Goal: Information Seeking & Learning: Learn about a topic

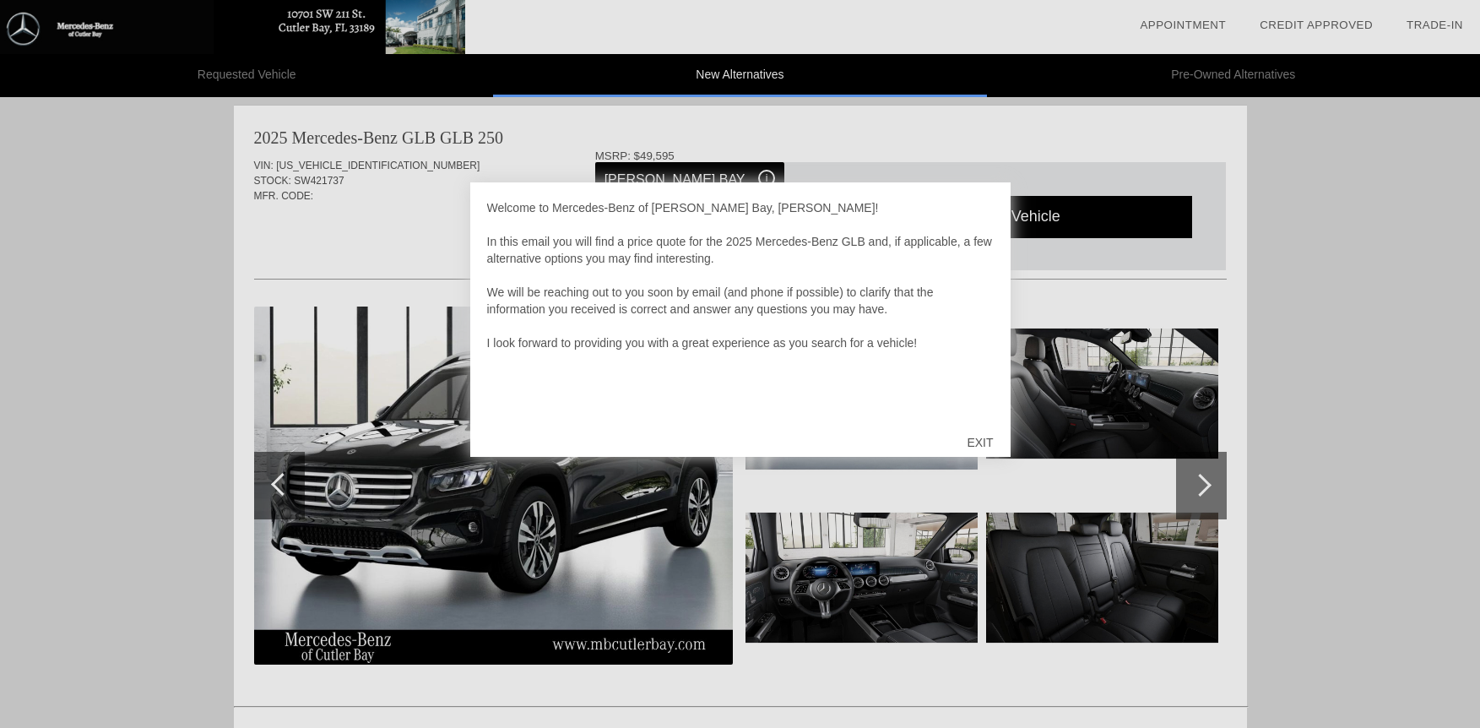
click at [979, 436] on div "EXIT" at bounding box center [980, 442] width 60 height 51
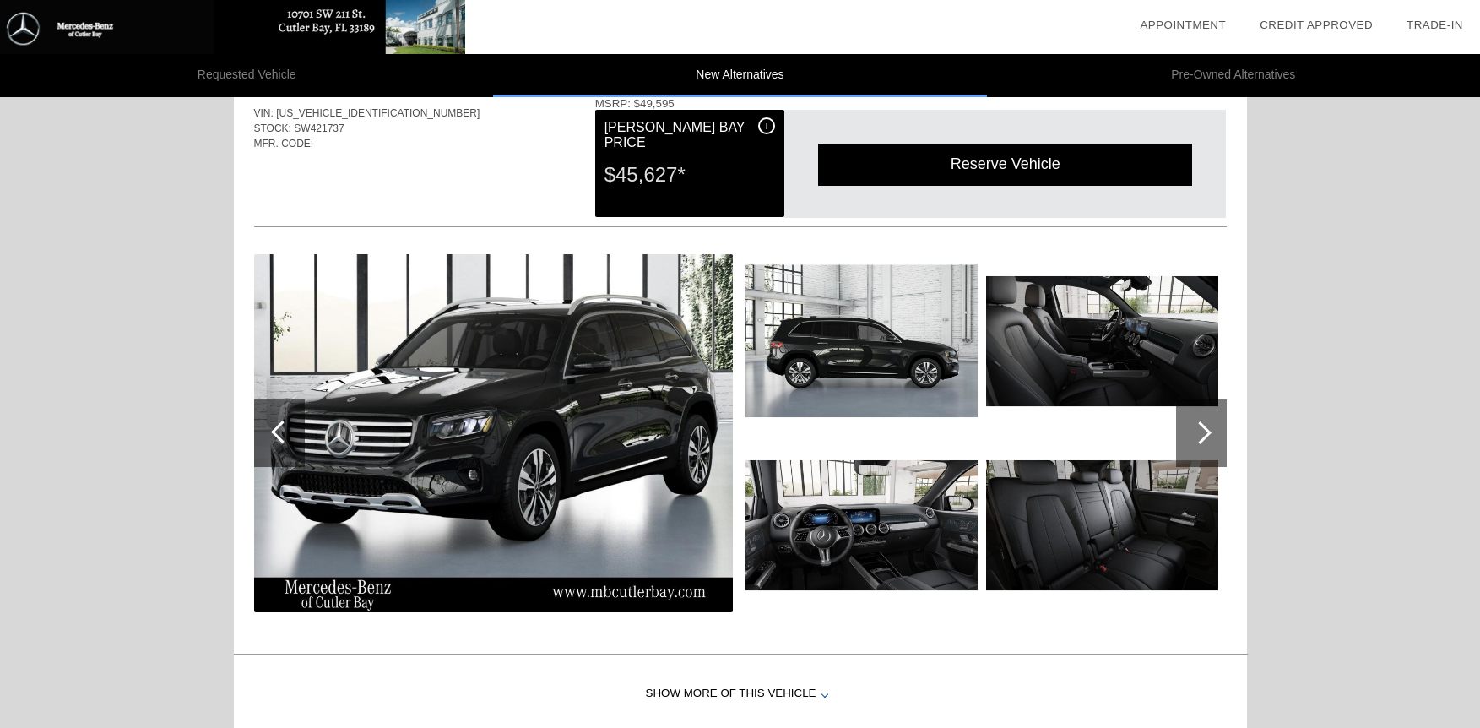
scroll to position [64, 0]
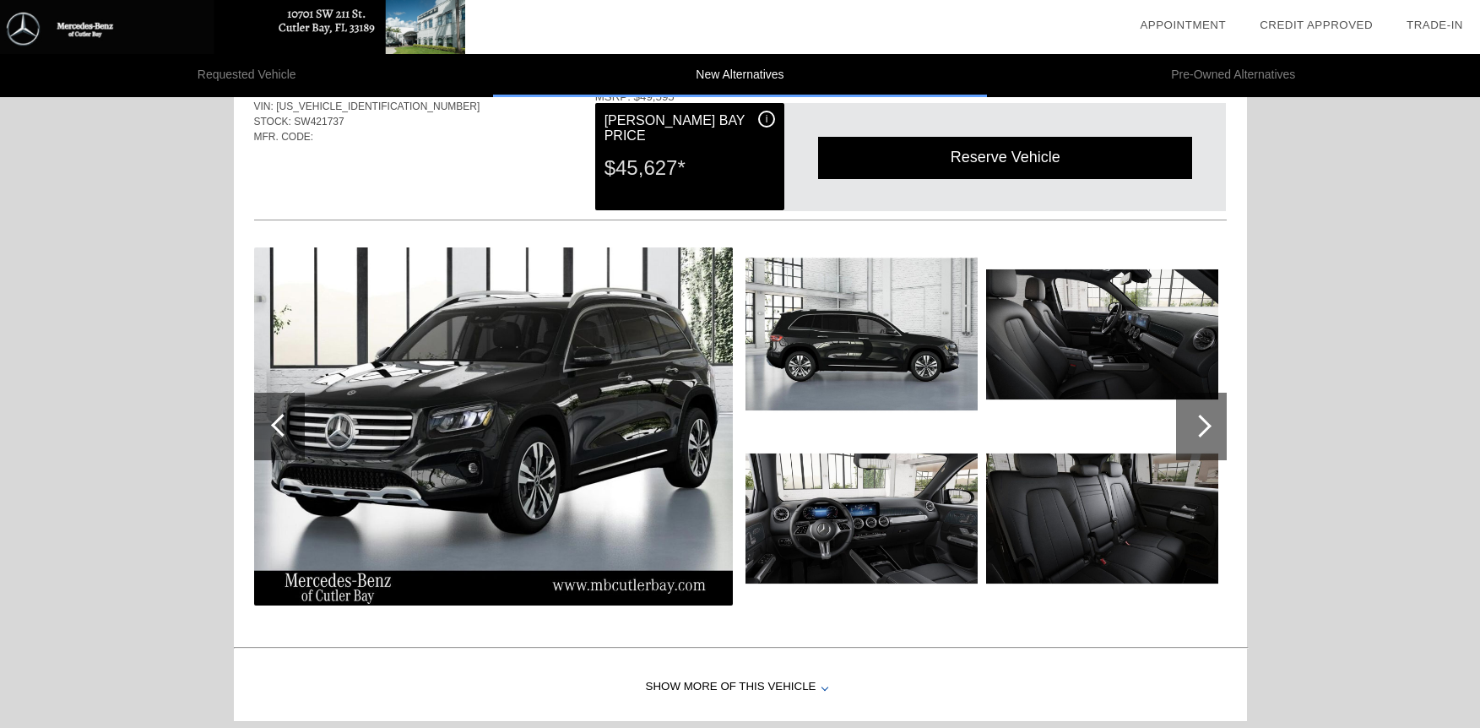
click at [1038, 524] on img at bounding box center [1102, 518] width 232 height 174
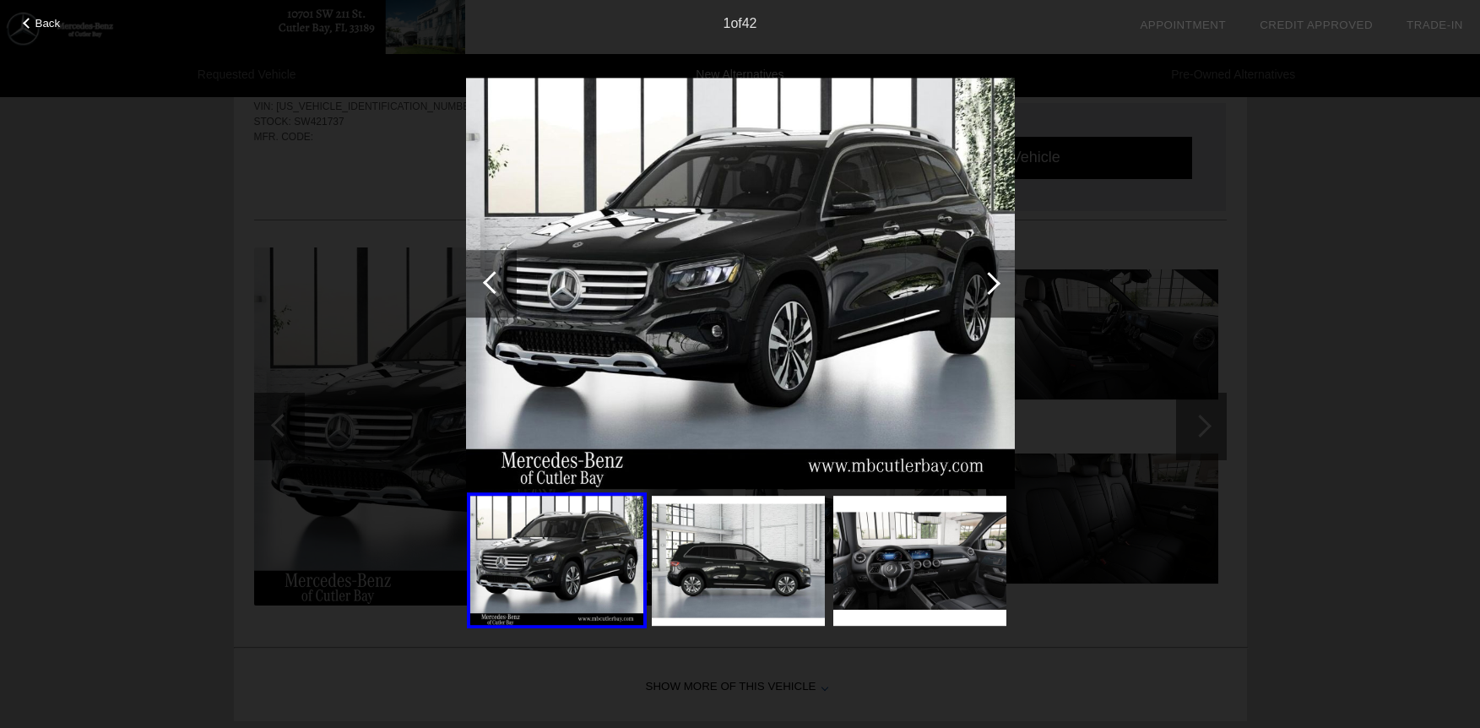
click at [986, 281] on div at bounding box center [989, 283] width 23 height 23
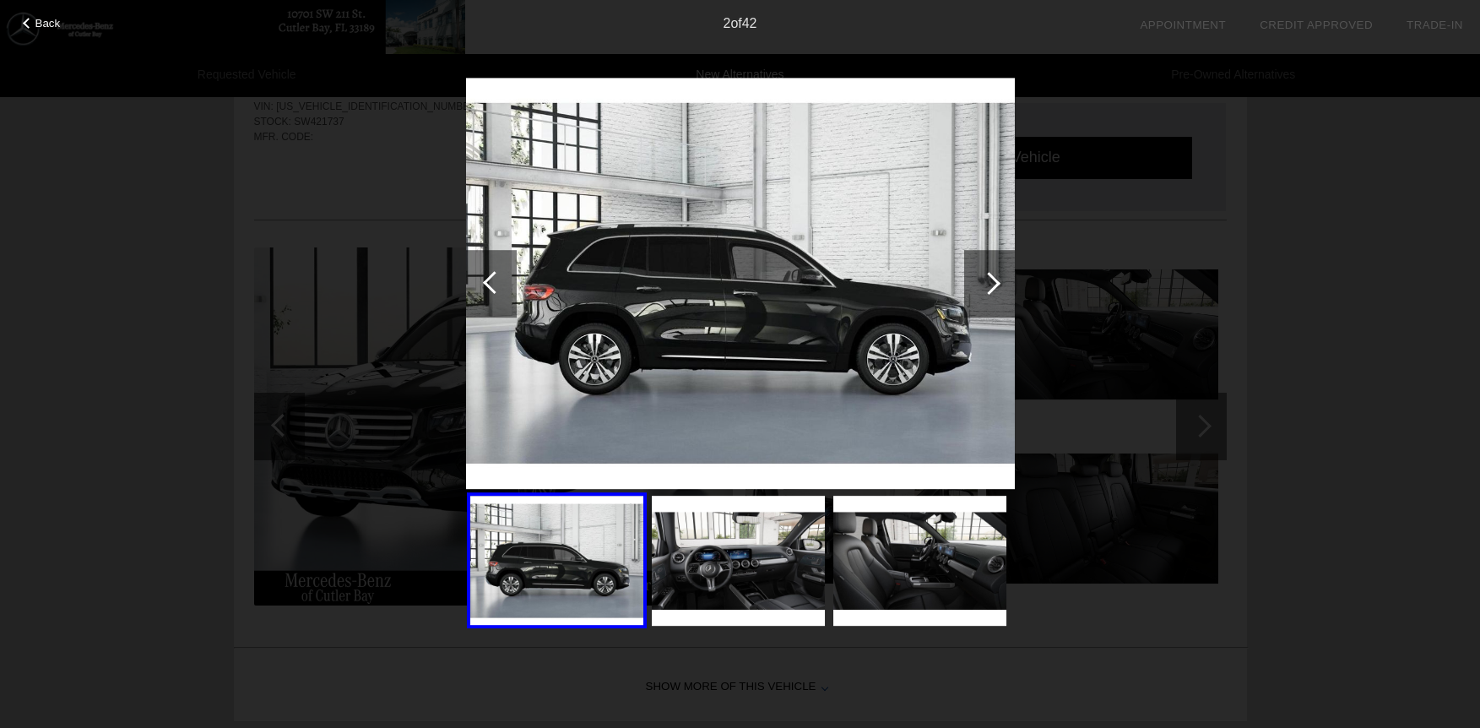
click at [987, 282] on div at bounding box center [989, 283] width 23 height 23
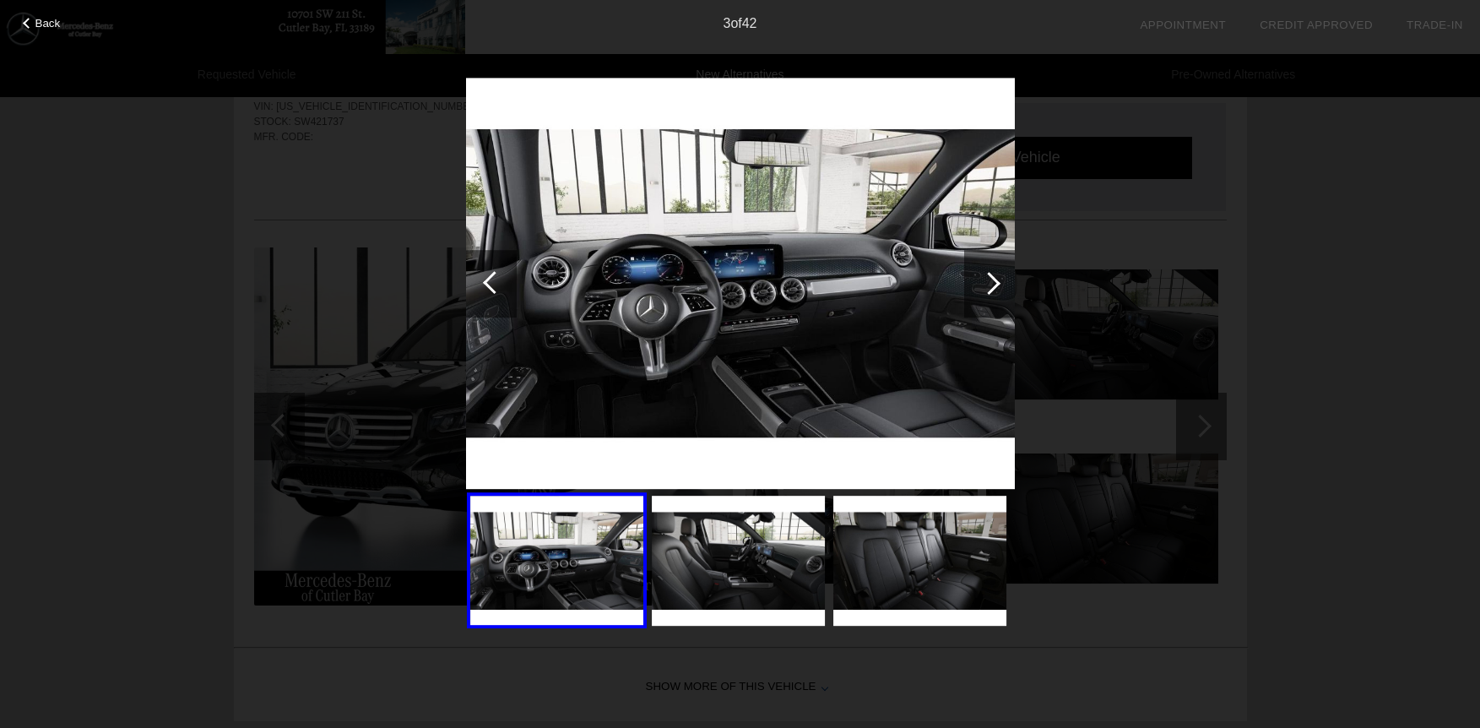
click at [987, 282] on div at bounding box center [989, 283] width 23 height 23
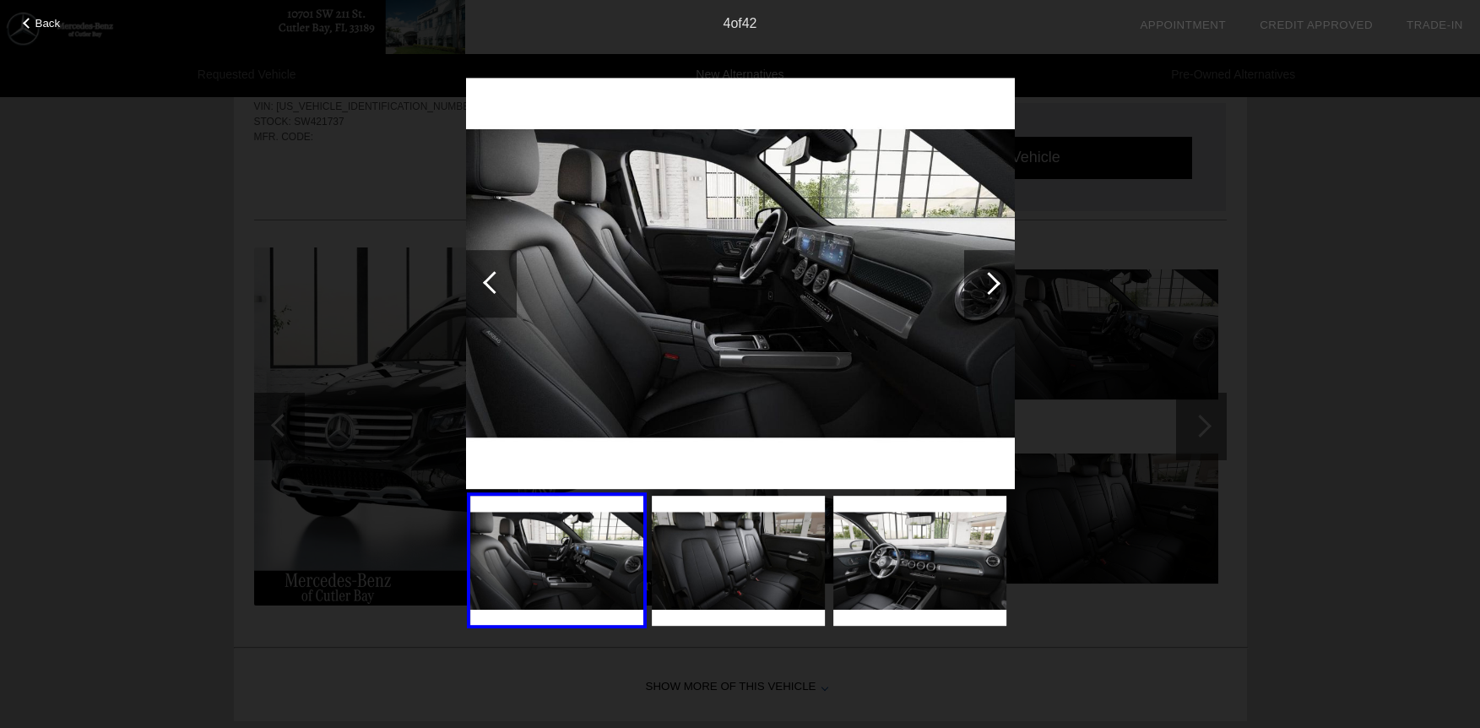
click at [987, 282] on div at bounding box center [989, 283] width 23 height 23
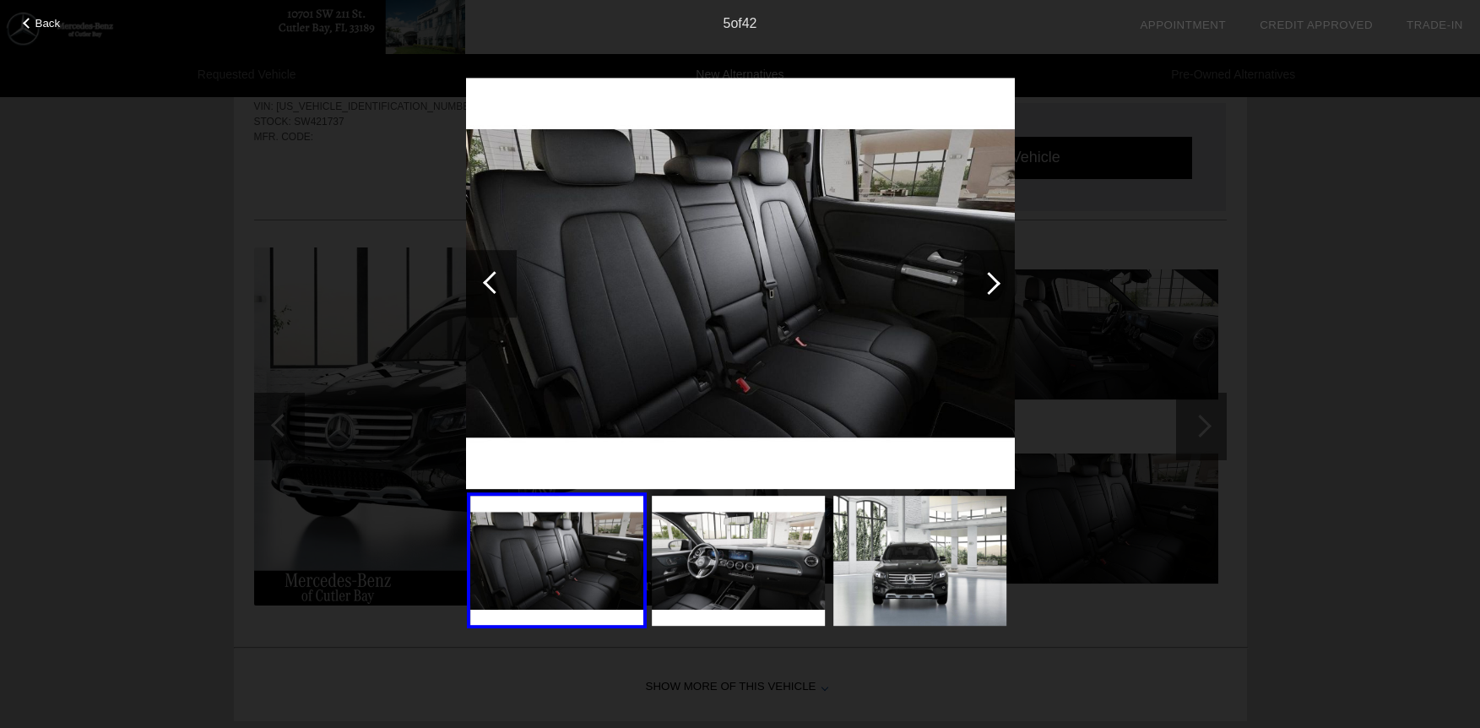
click at [987, 282] on div at bounding box center [989, 283] width 23 height 23
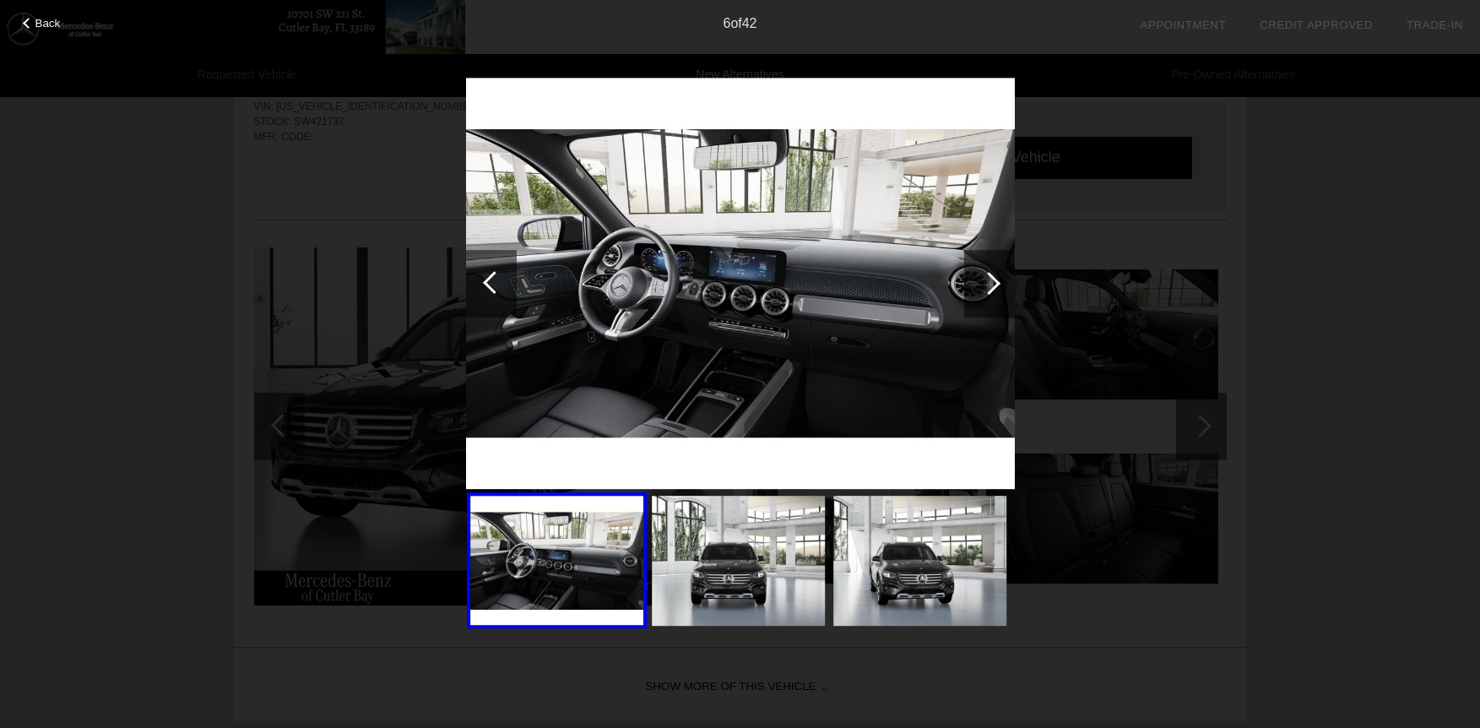
click at [987, 282] on div at bounding box center [989, 283] width 23 height 23
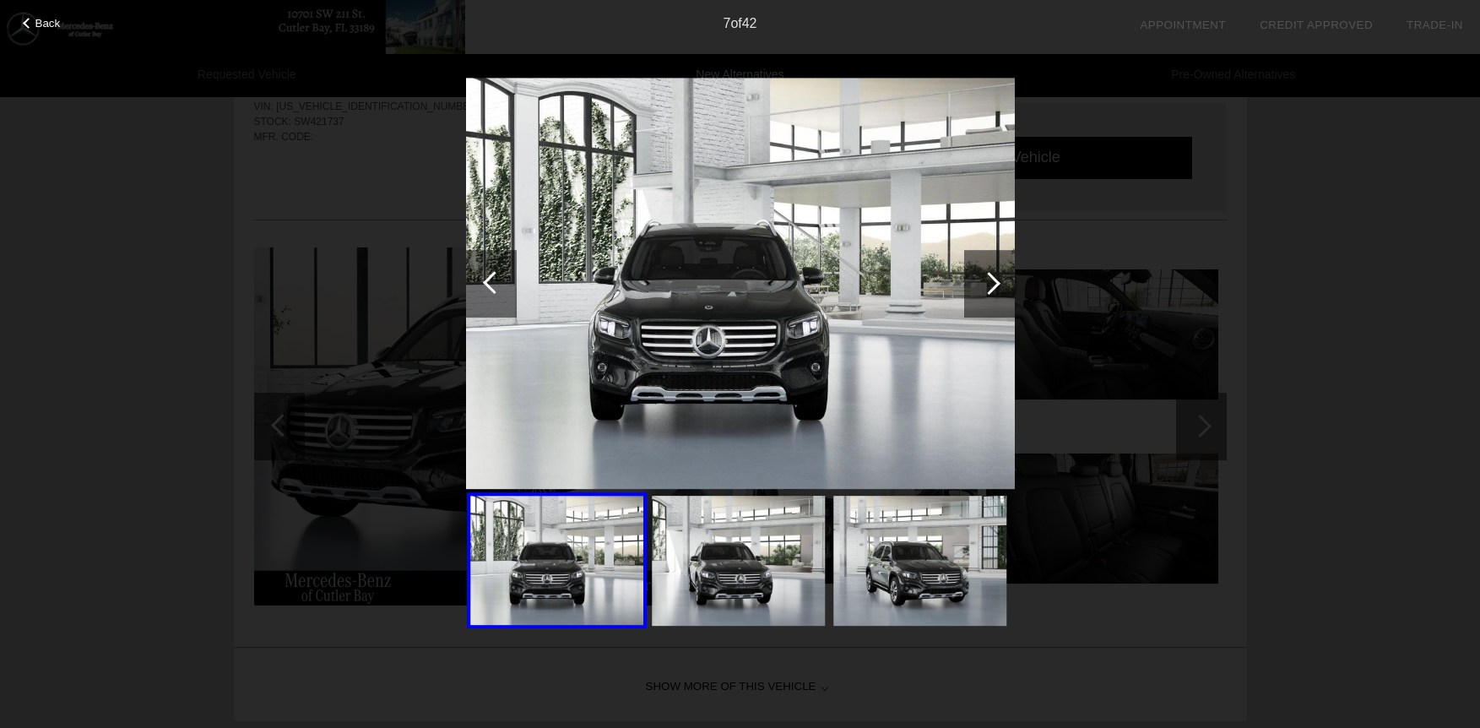
click at [987, 282] on div at bounding box center [989, 283] width 23 height 23
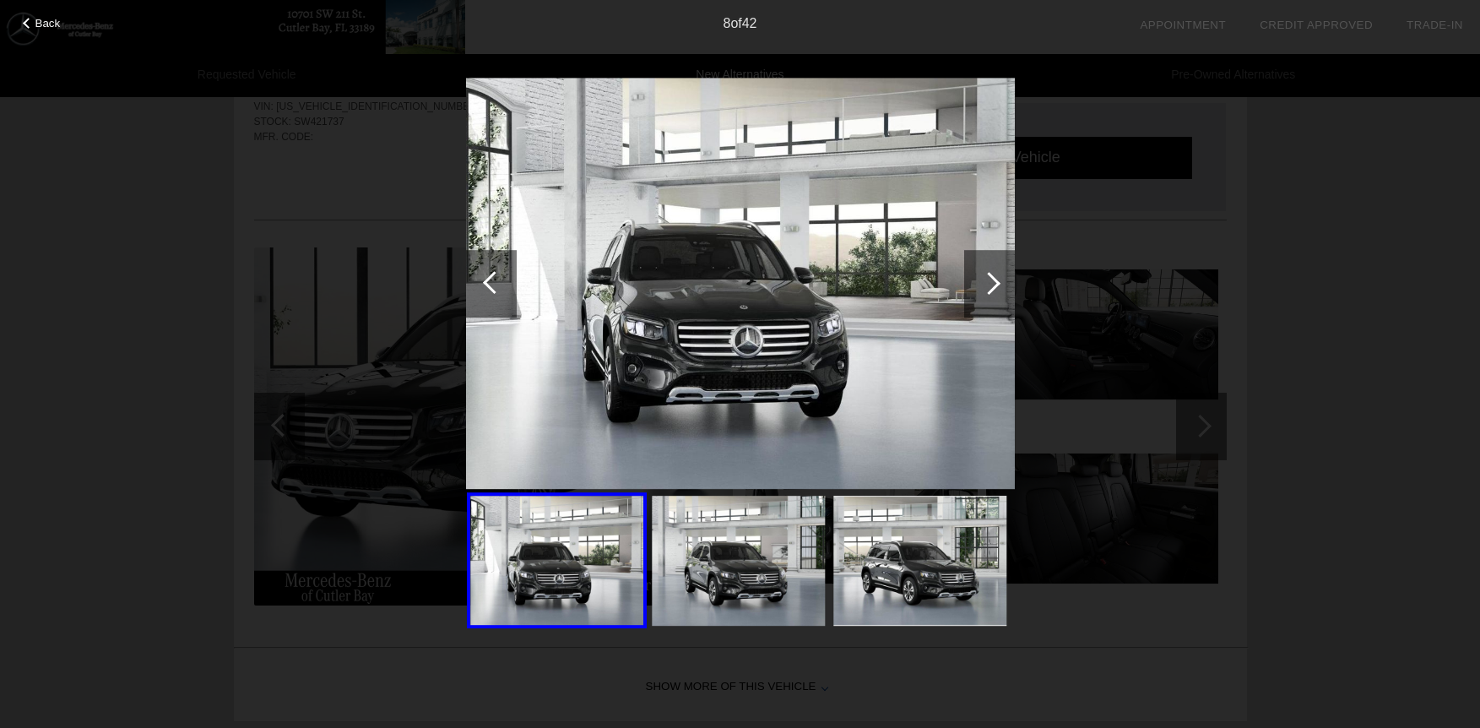
click at [987, 282] on div at bounding box center [989, 283] width 23 height 23
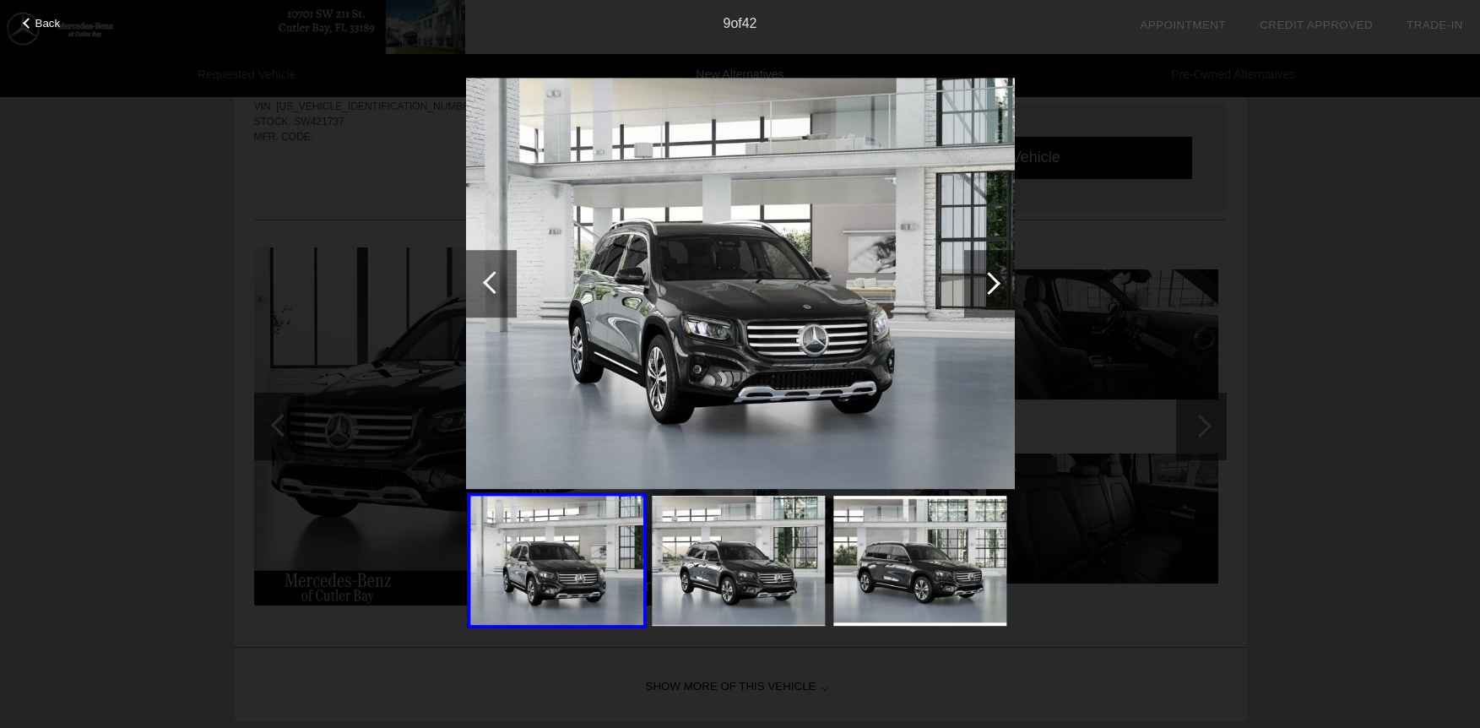
click at [987, 282] on div at bounding box center [989, 283] width 23 height 23
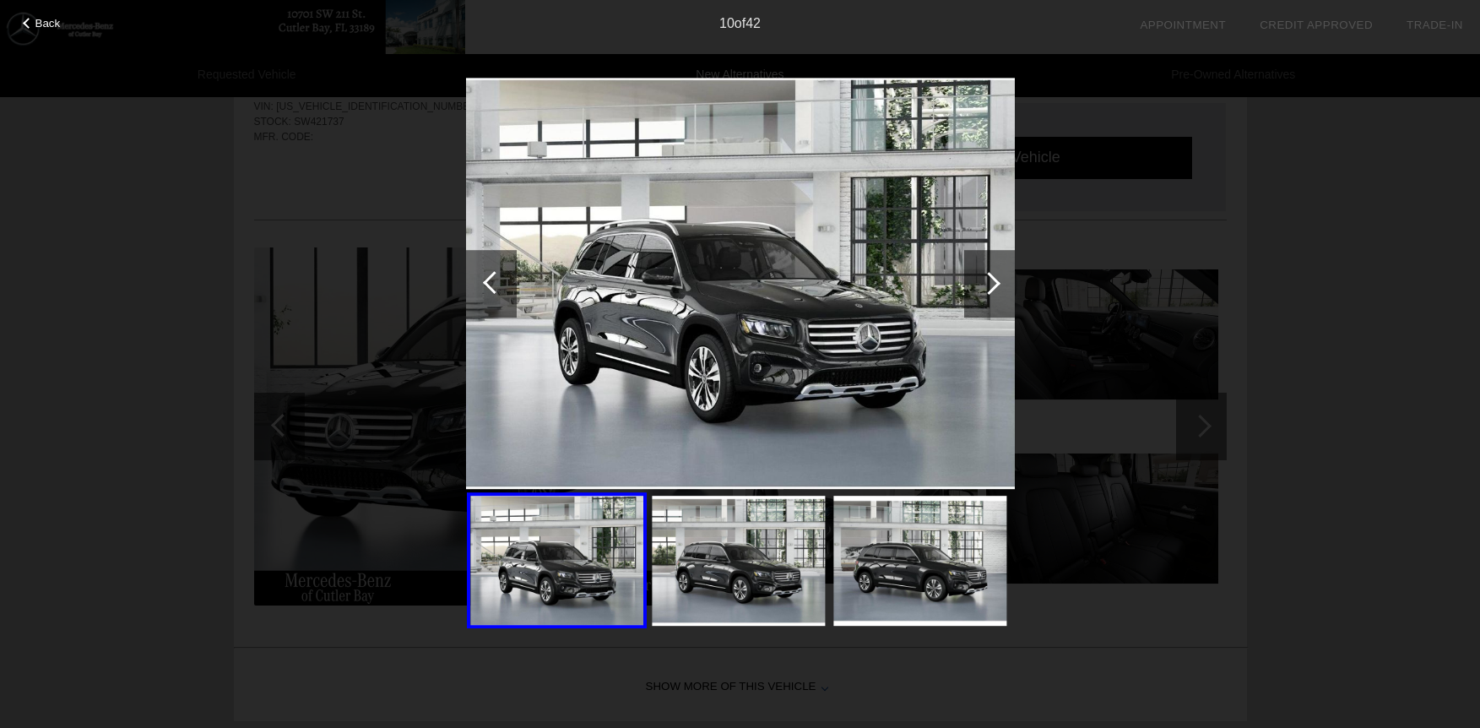
click at [987, 282] on div at bounding box center [989, 283] width 23 height 23
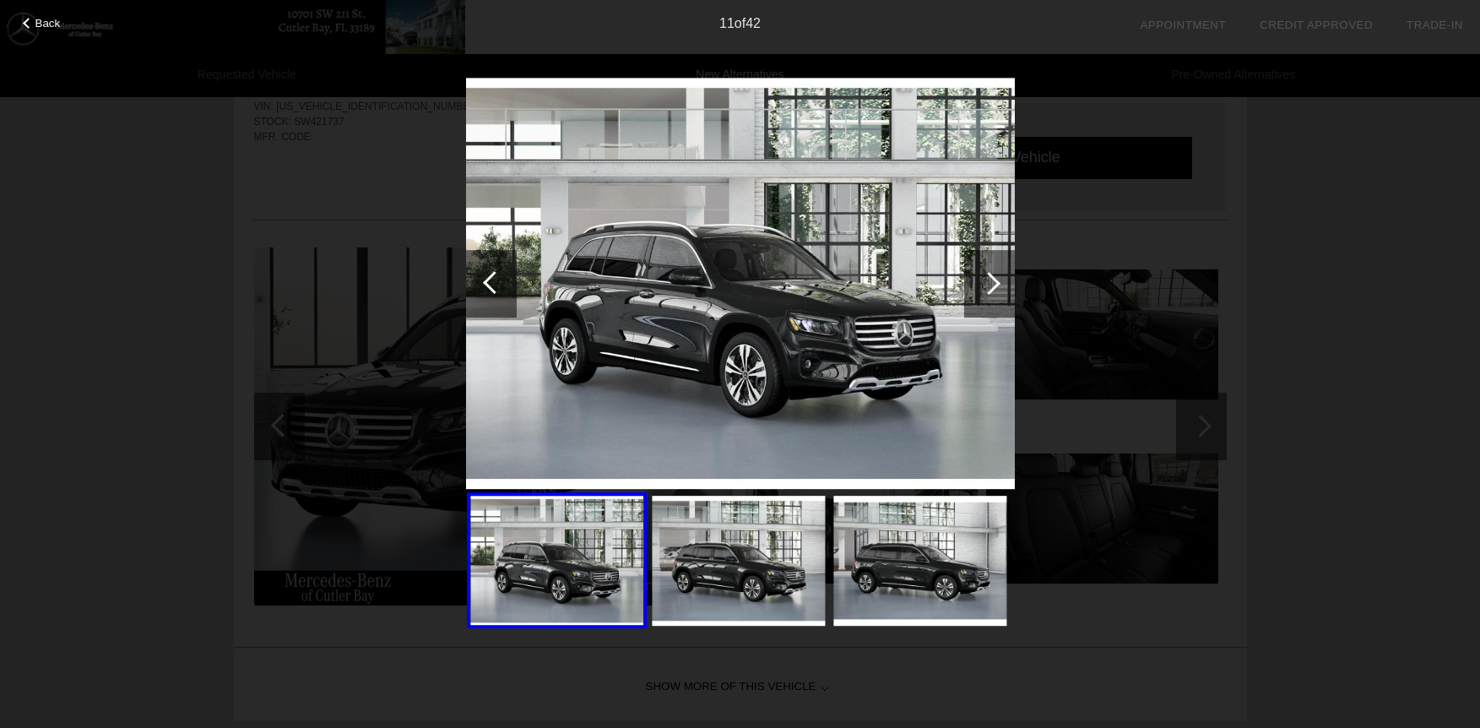
click at [987, 282] on div at bounding box center [989, 283] width 23 height 23
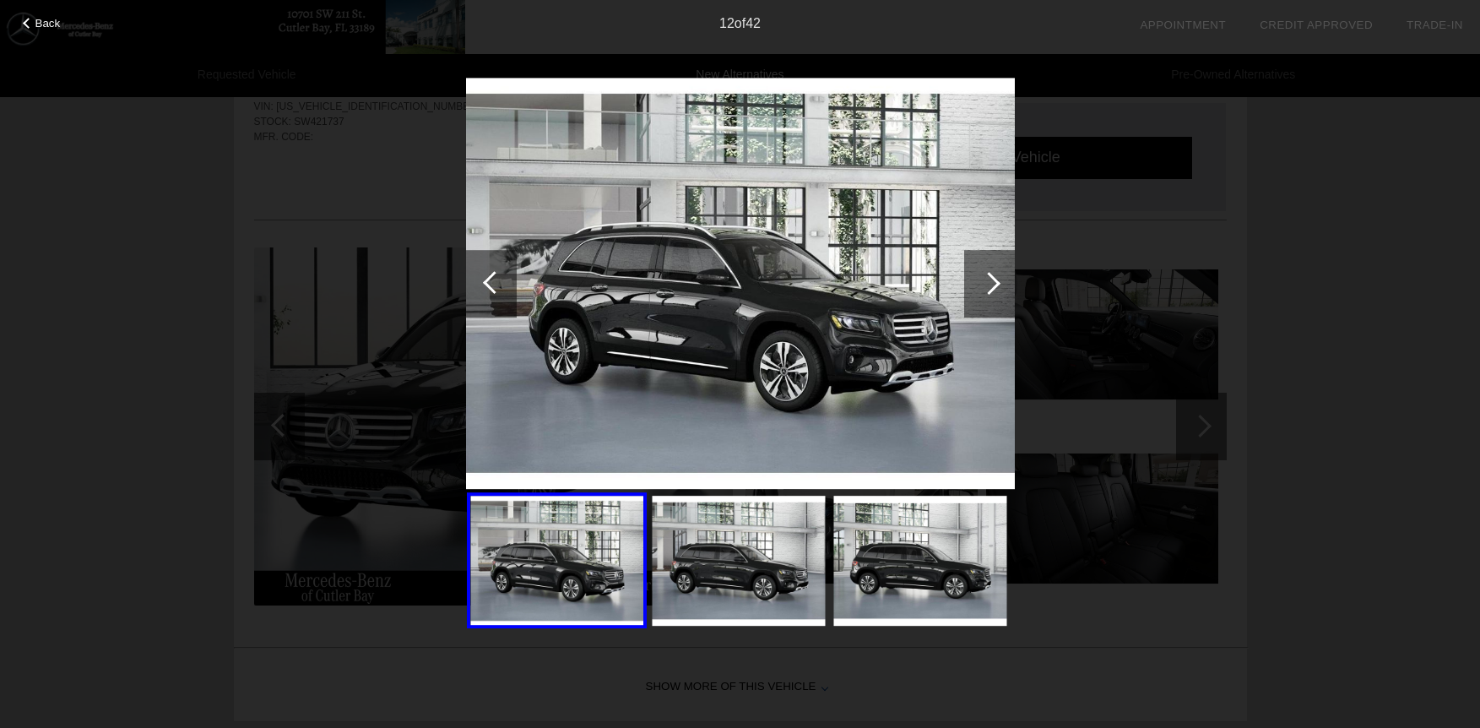
click at [987, 282] on div at bounding box center [989, 283] width 23 height 23
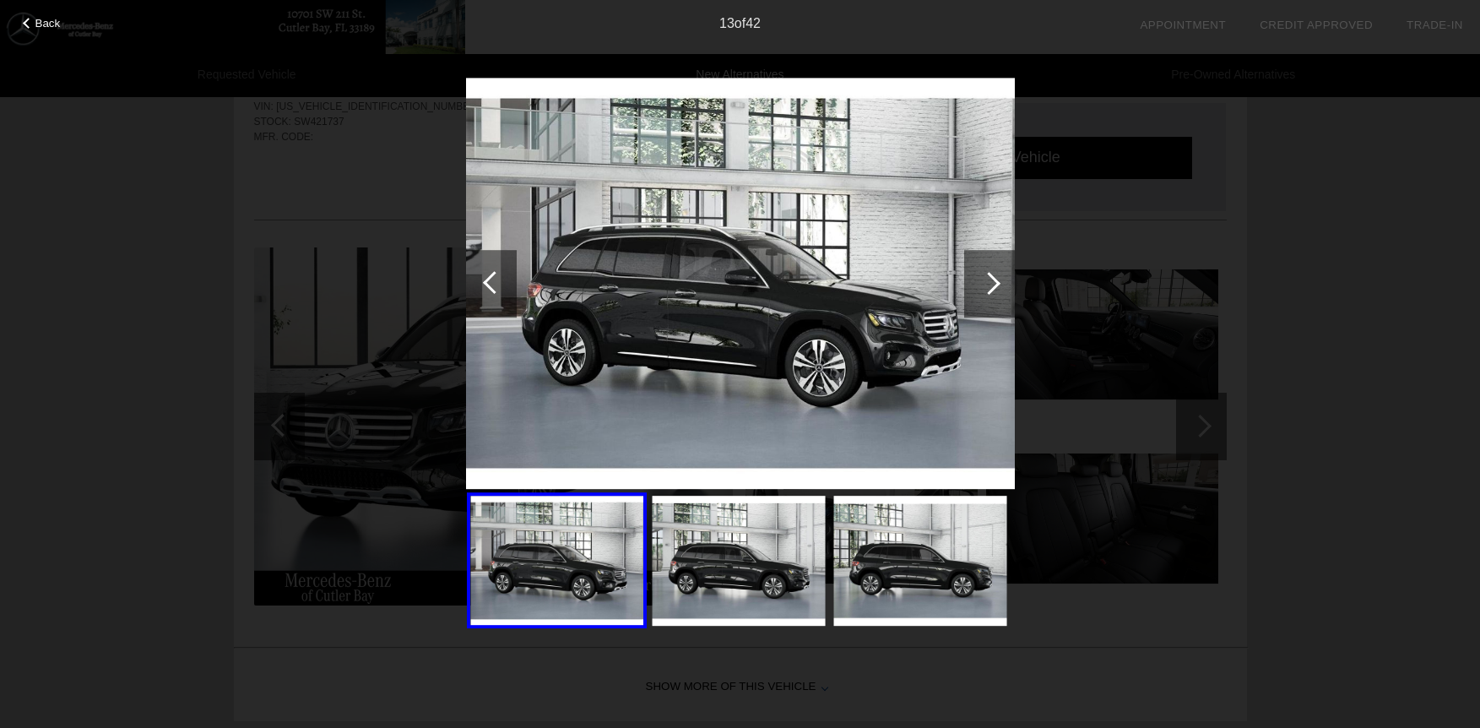
click at [987, 282] on div at bounding box center [989, 283] width 23 height 23
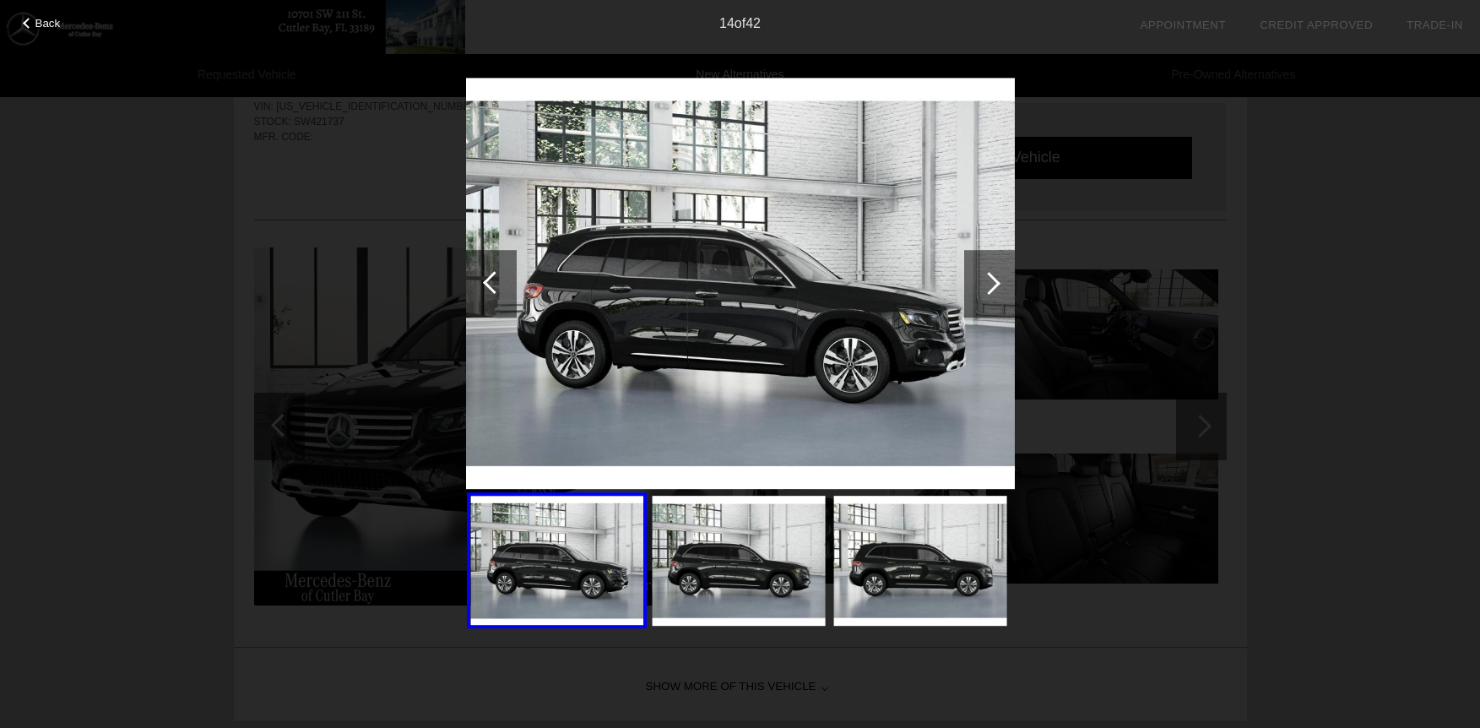
click at [987, 282] on div at bounding box center [989, 283] width 23 height 23
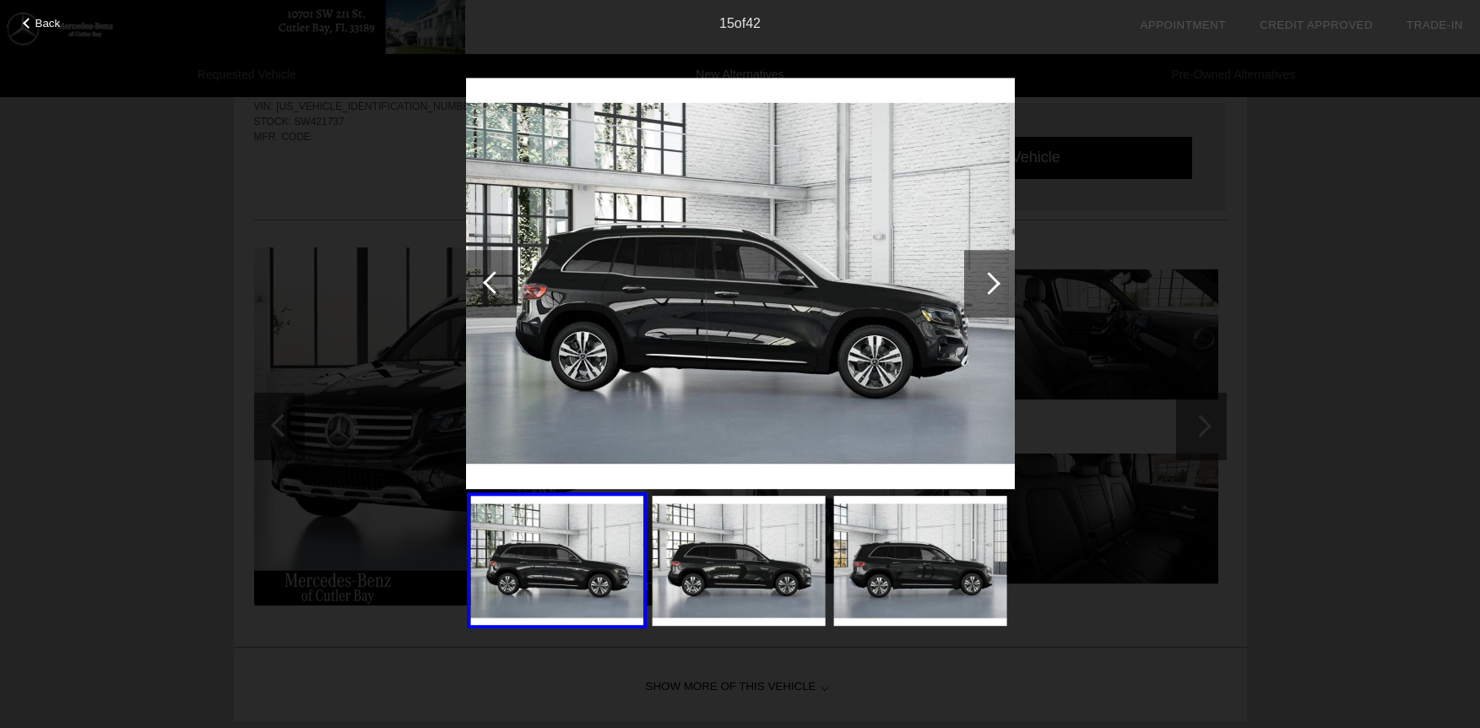
click at [987, 282] on div at bounding box center [989, 283] width 23 height 23
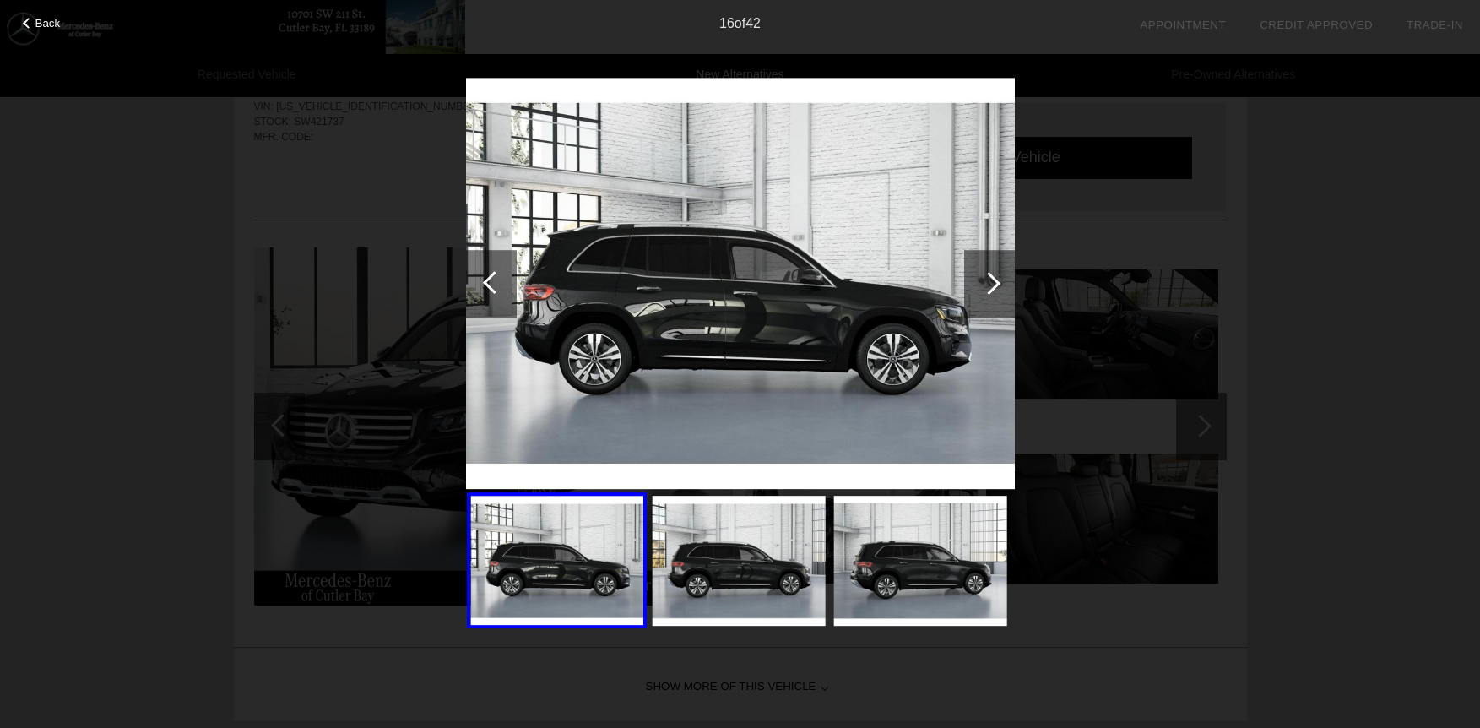
click at [987, 282] on div at bounding box center [989, 283] width 23 height 23
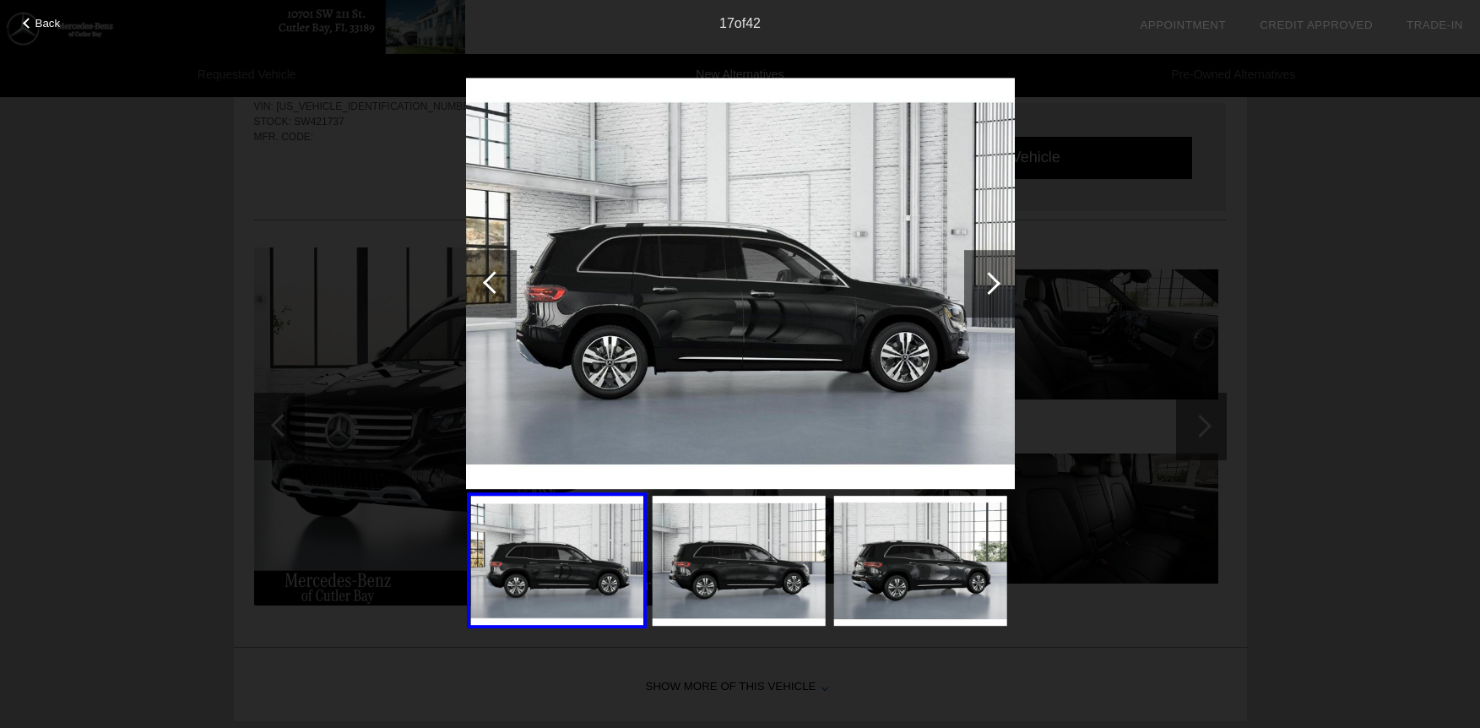
click at [987, 282] on div at bounding box center [989, 283] width 23 height 23
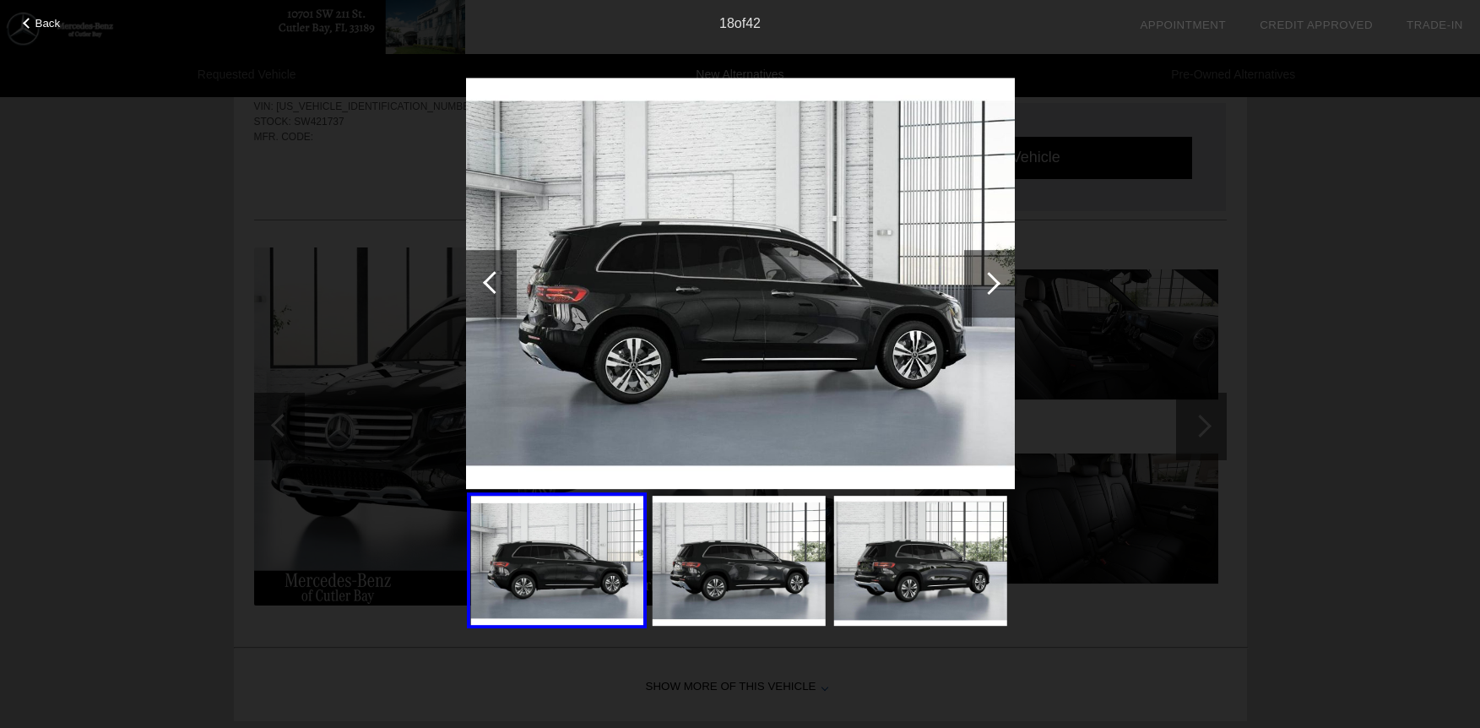
click at [987, 282] on div at bounding box center [989, 283] width 23 height 23
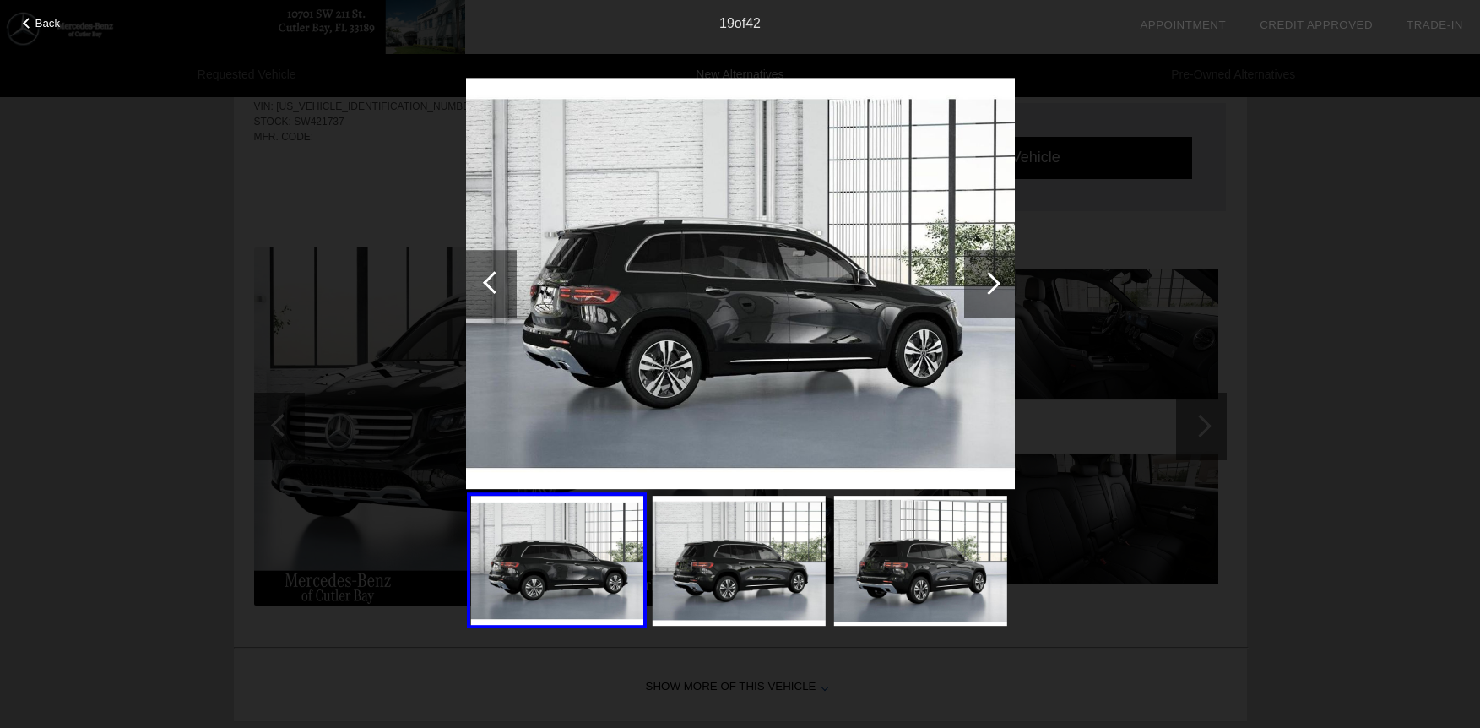
click at [987, 282] on div at bounding box center [989, 283] width 23 height 23
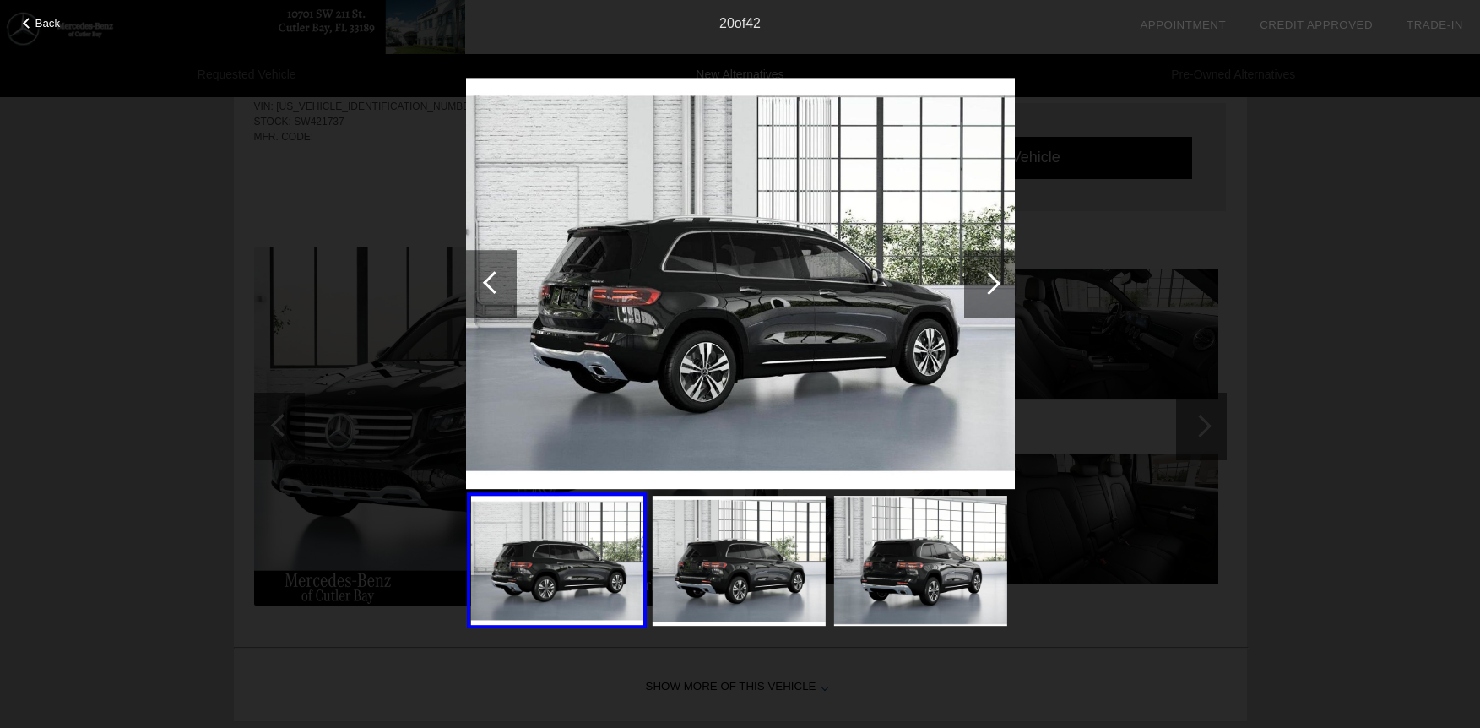
click at [987, 282] on div at bounding box center [989, 283] width 23 height 23
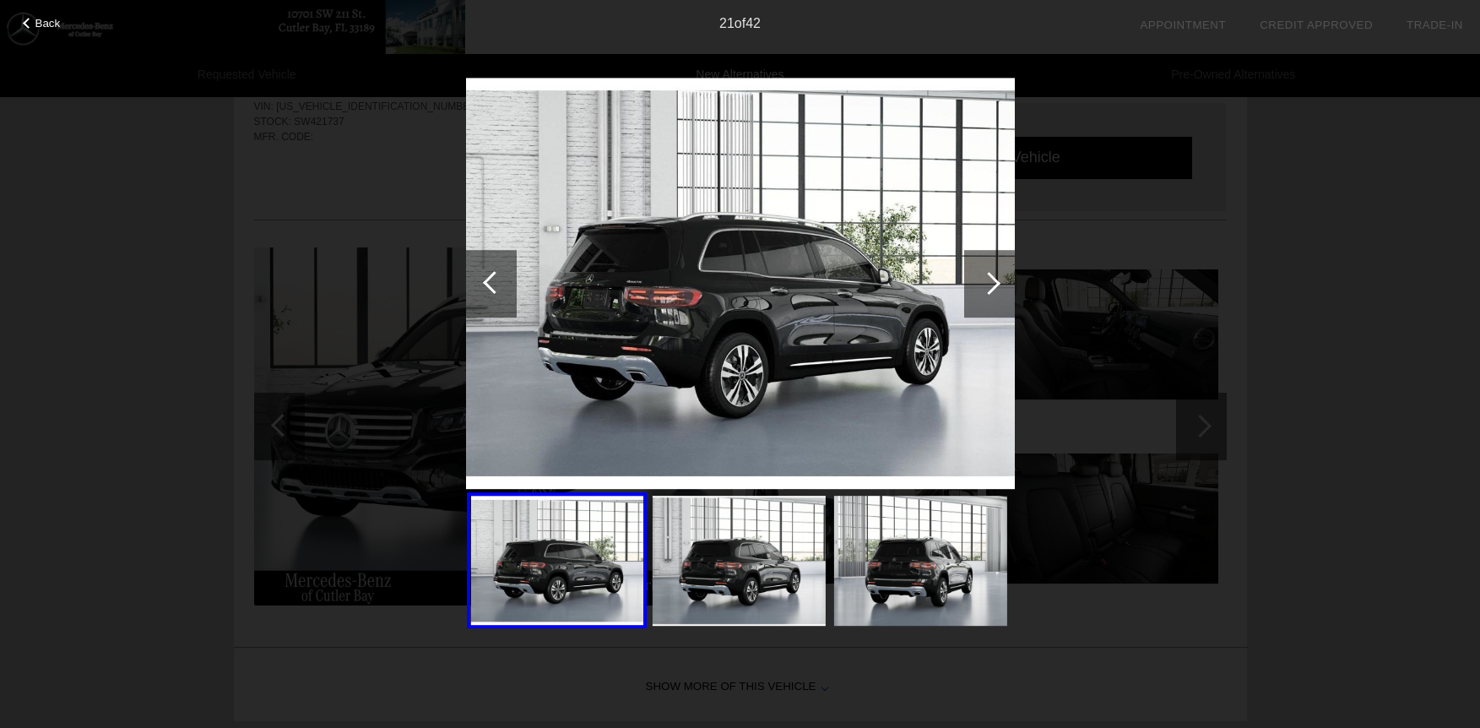
click at [987, 282] on div at bounding box center [989, 283] width 23 height 23
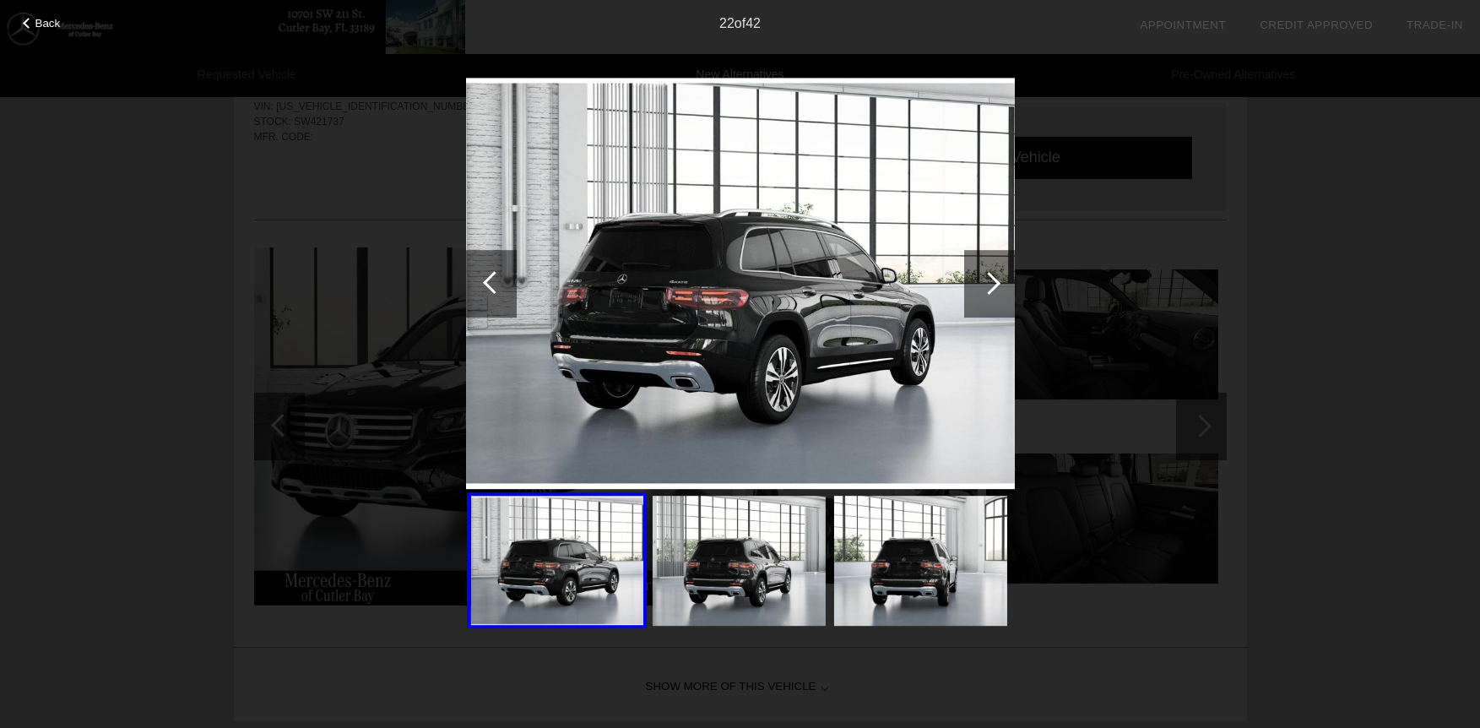
click at [987, 282] on div at bounding box center [989, 283] width 23 height 23
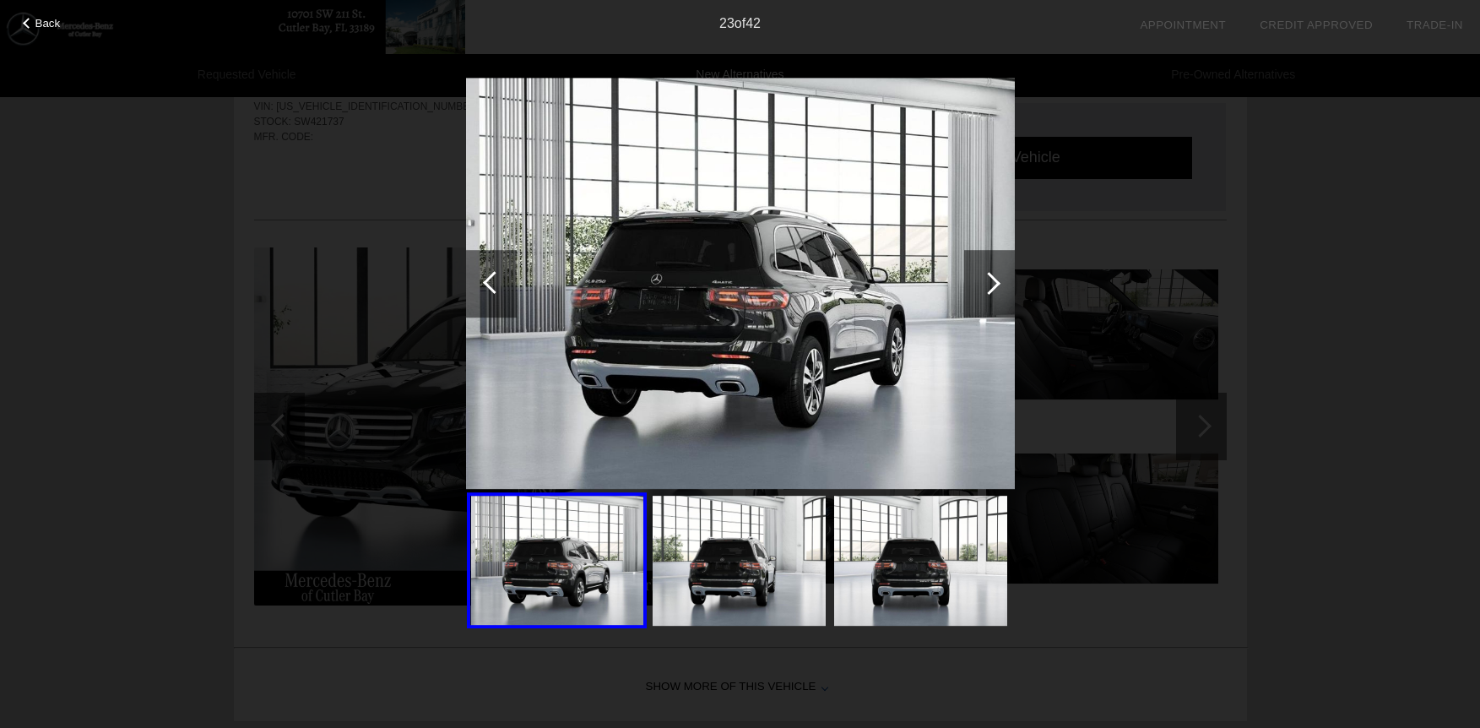
click at [987, 282] on div at bounding box center [989, 283] width 23 height 23
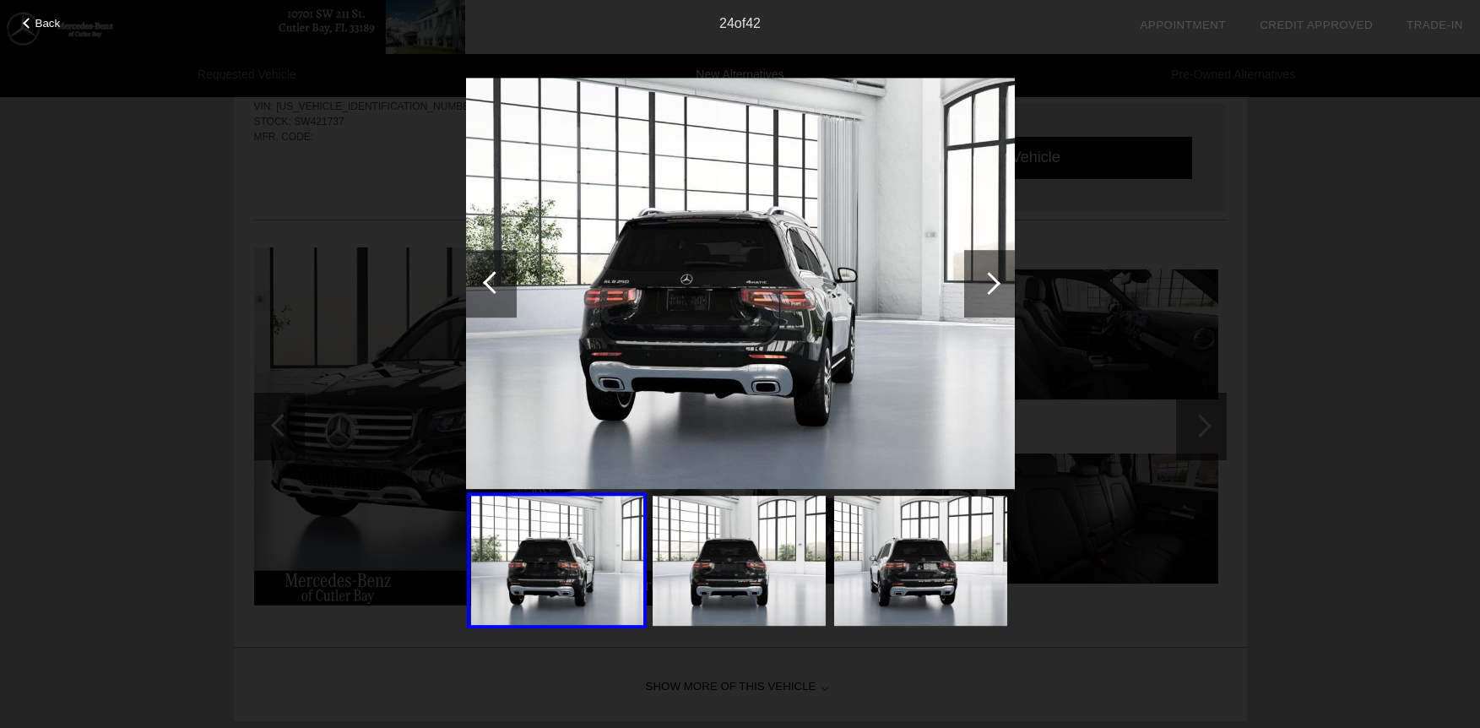
click at [987, 282] on div at bounding box center [989, 283] width 23 height 23
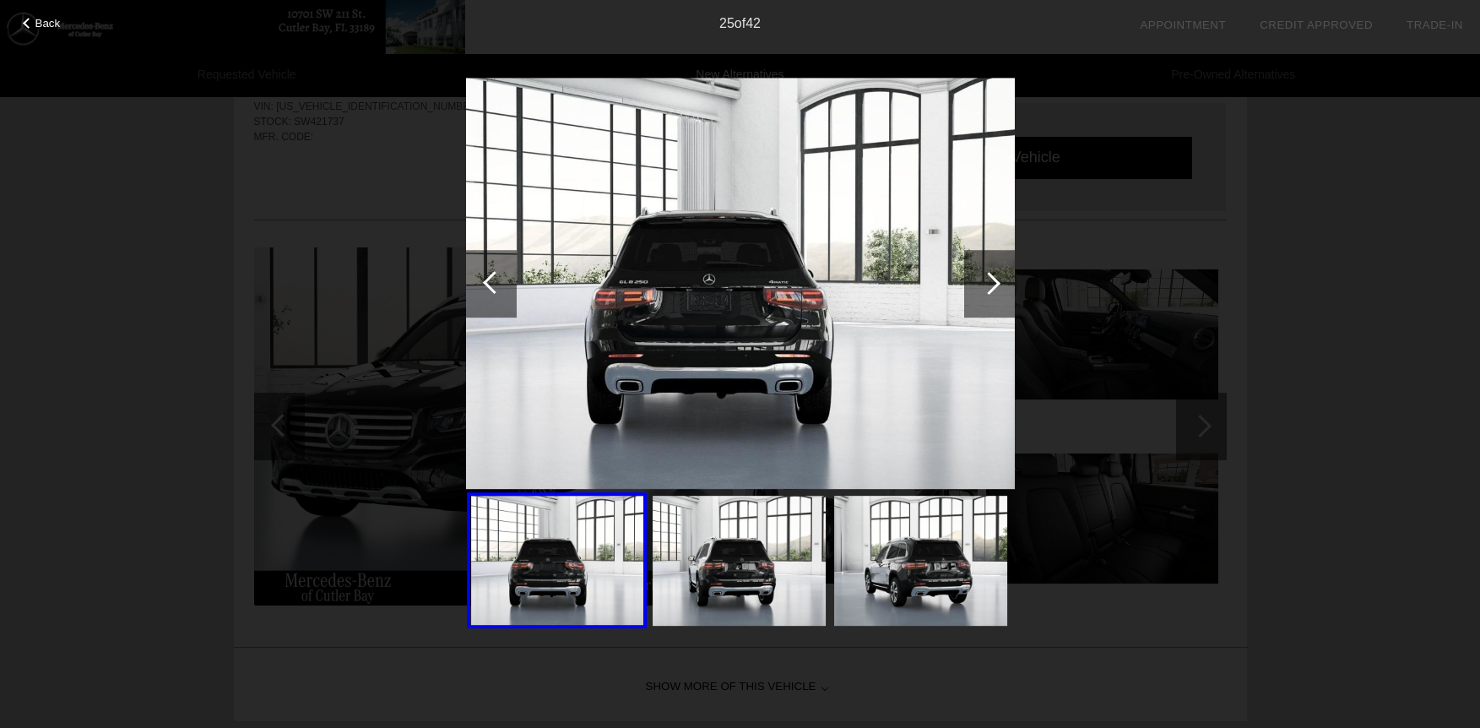
click at [987, 282] on div at bounding box center [989, 283] width 23 height 23
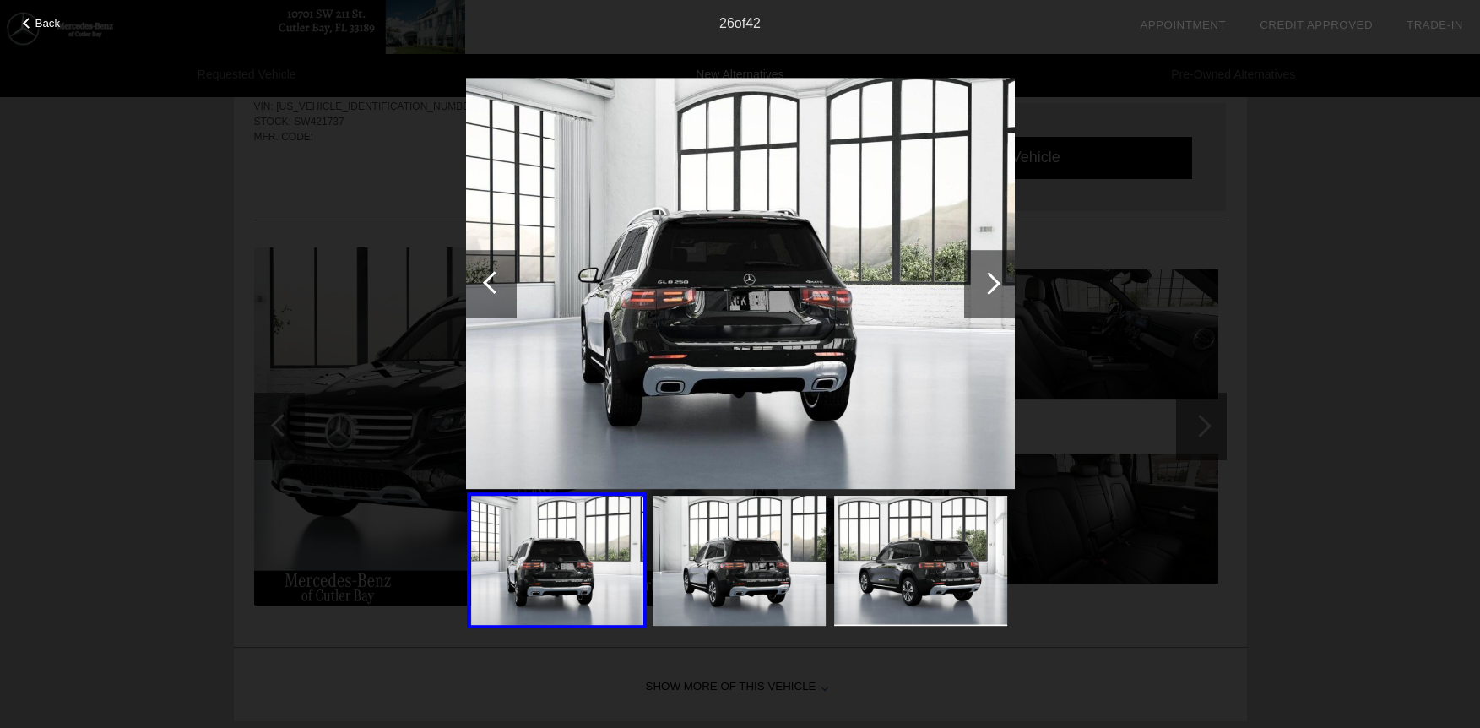
click at [987, 282] on div at bounding box center [989, 283] width 23 height 23
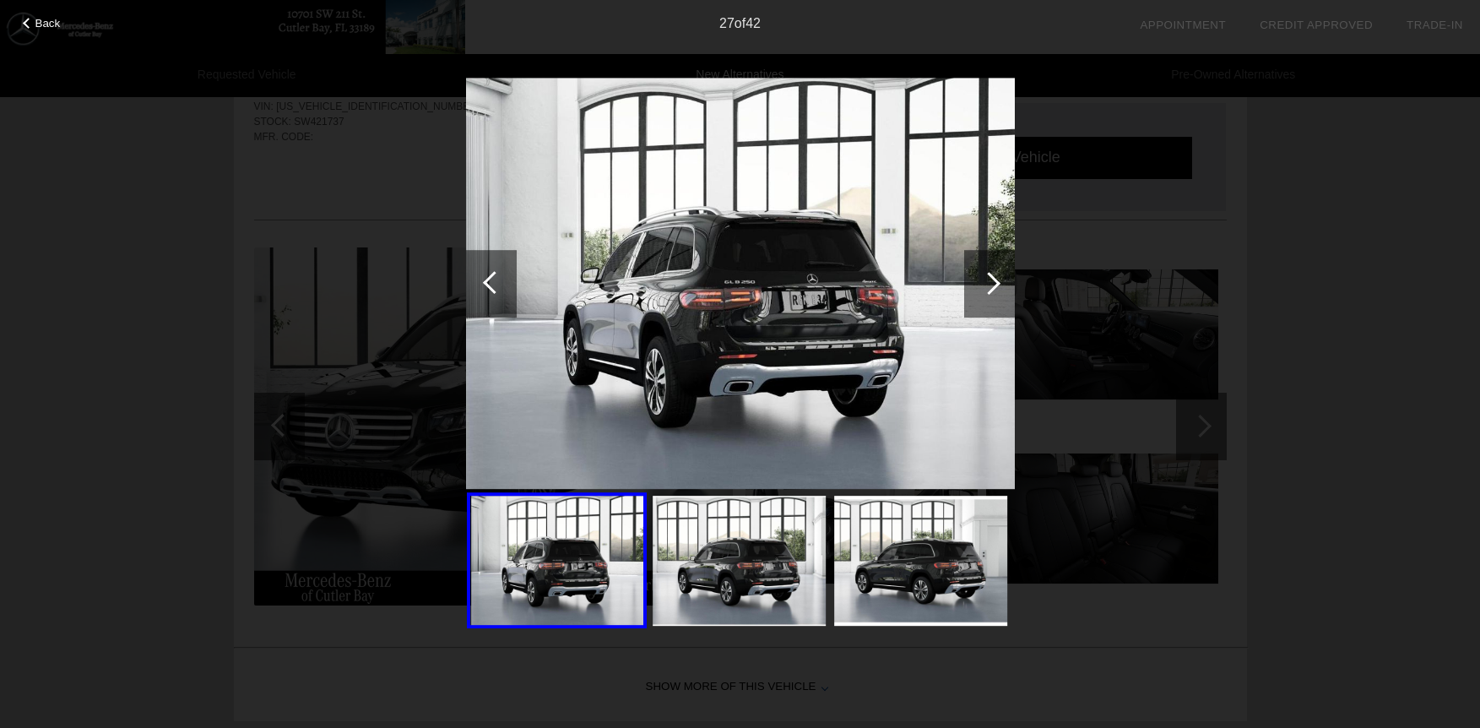
click at [987, 282] on div at bounding box center [989, 283] width 23 height 23
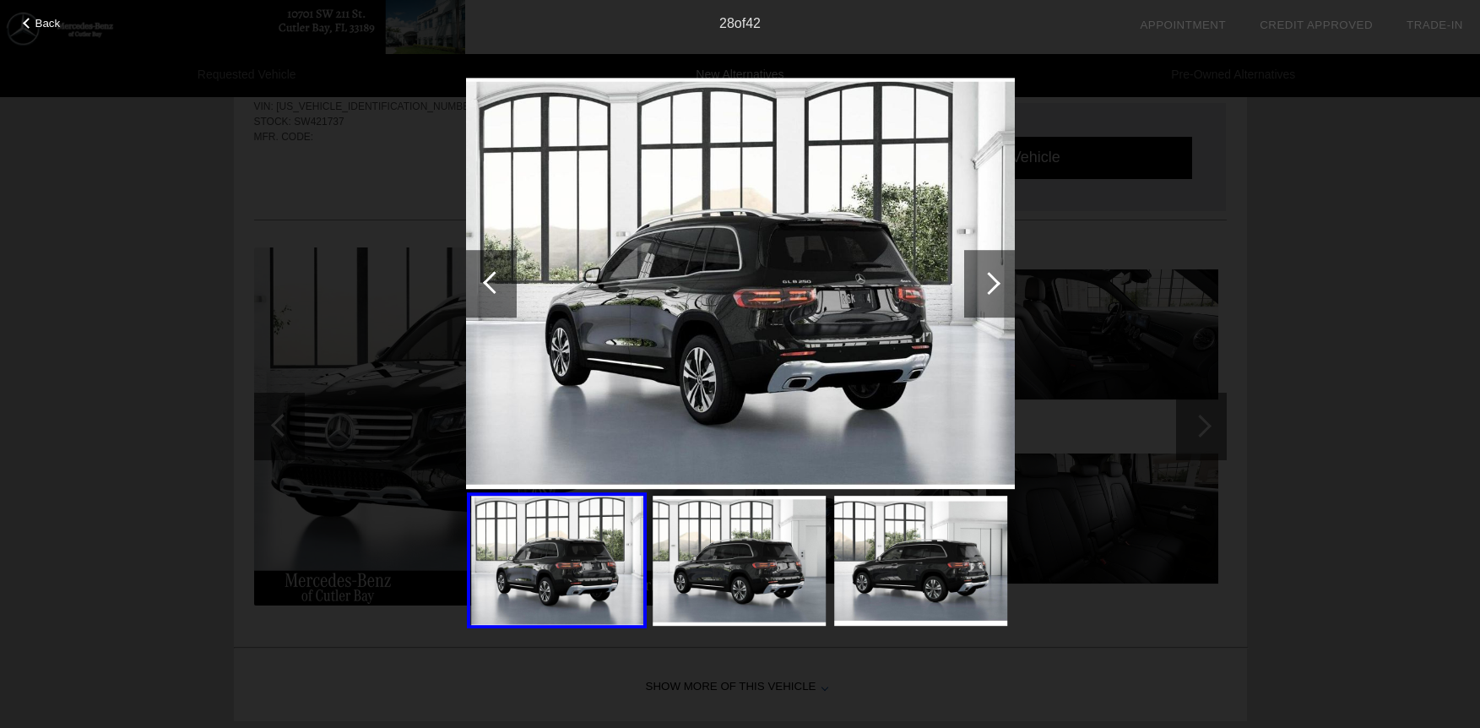
click at [987, 282] on div at bounding box center [989, 283] width 23 height 23
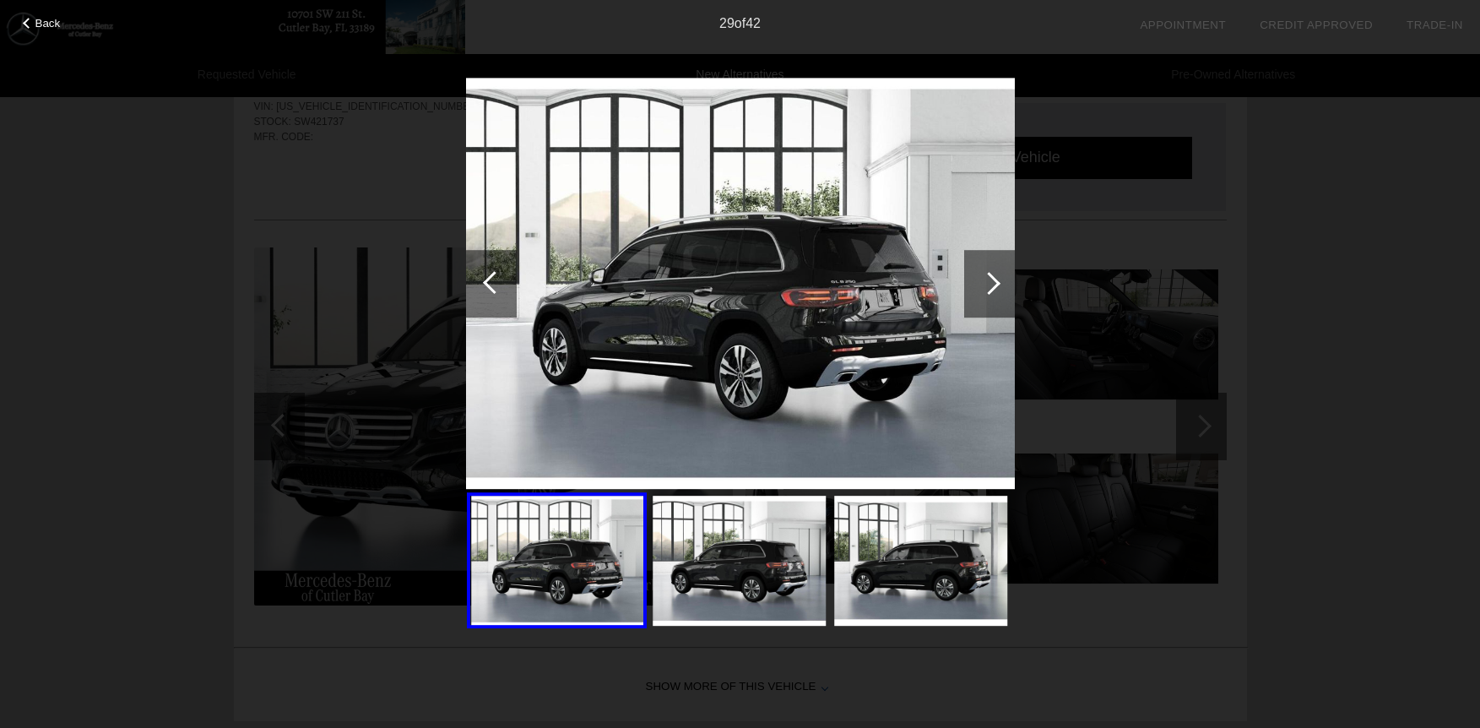
click at [987, 282] on div at bounding box center [989, 283] width 23 height 23
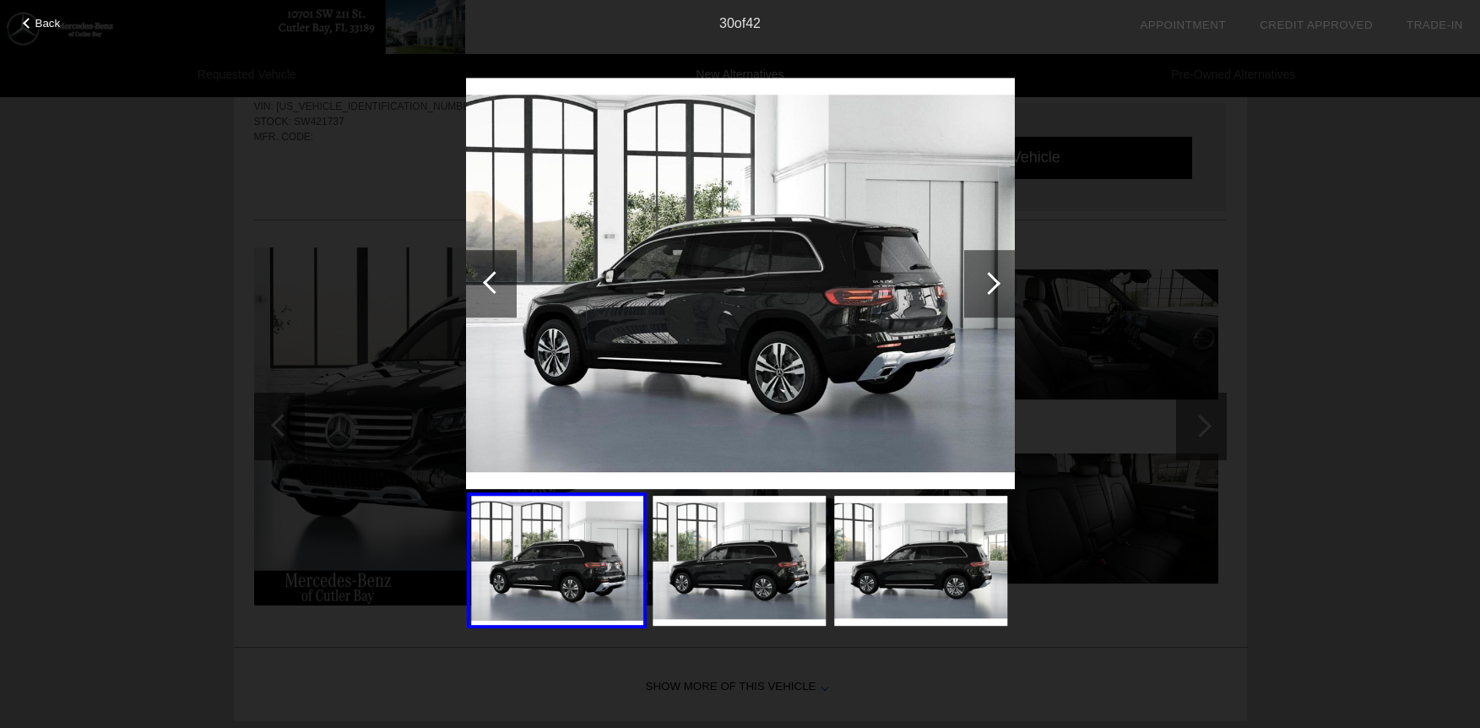
click at [987, 282] on div at bounding box center [989, 283] width 23 height 23
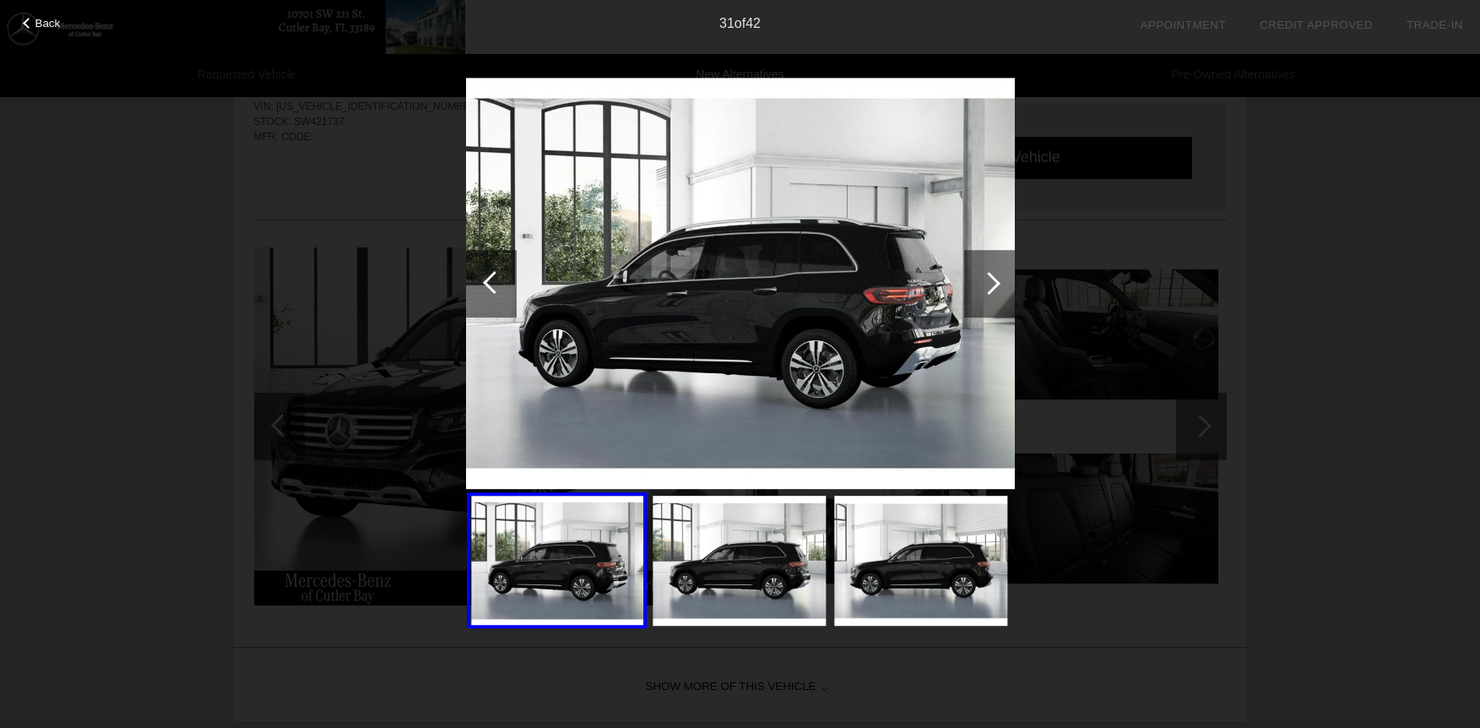
click at [987, 282] on div at bounding box center [989, 283] width 23 height 23
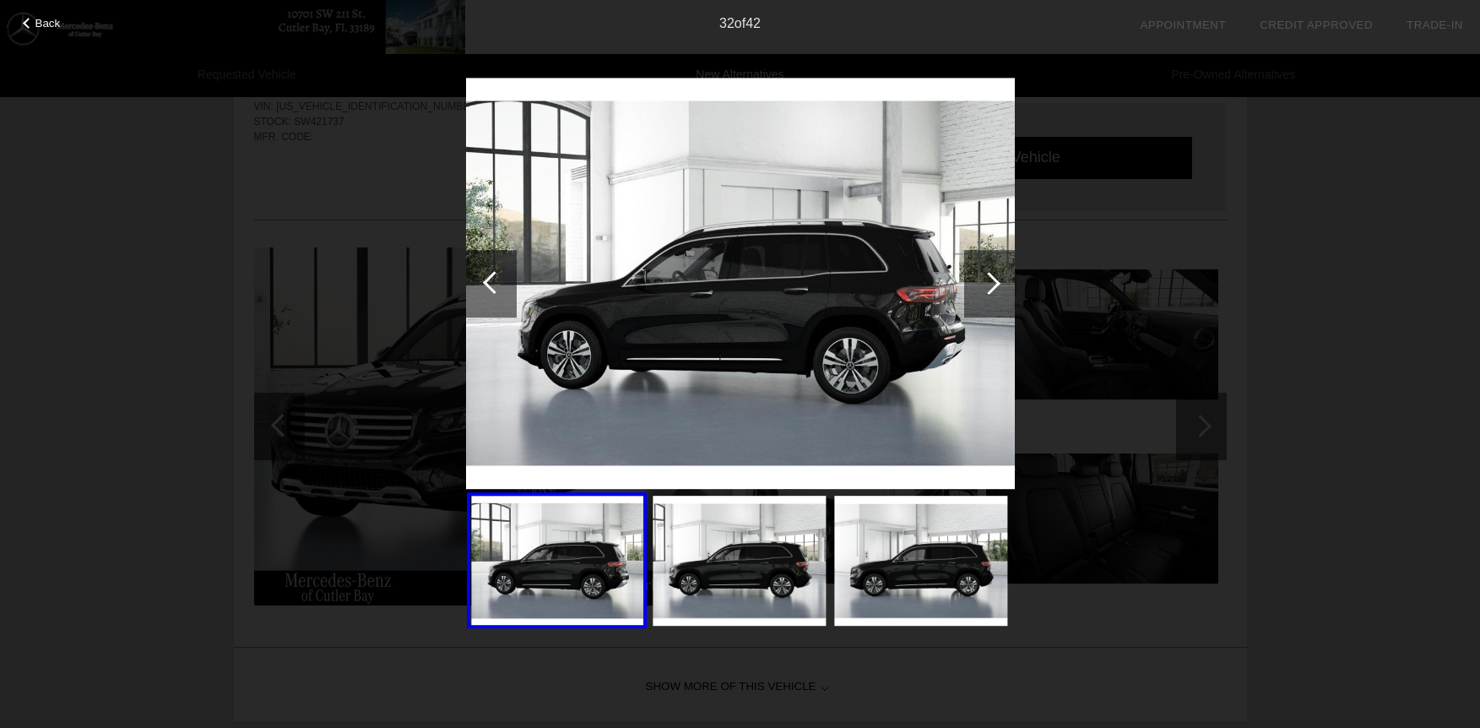
click at [987, 282] on div at bounding box center [989, 283] width 23 height 23
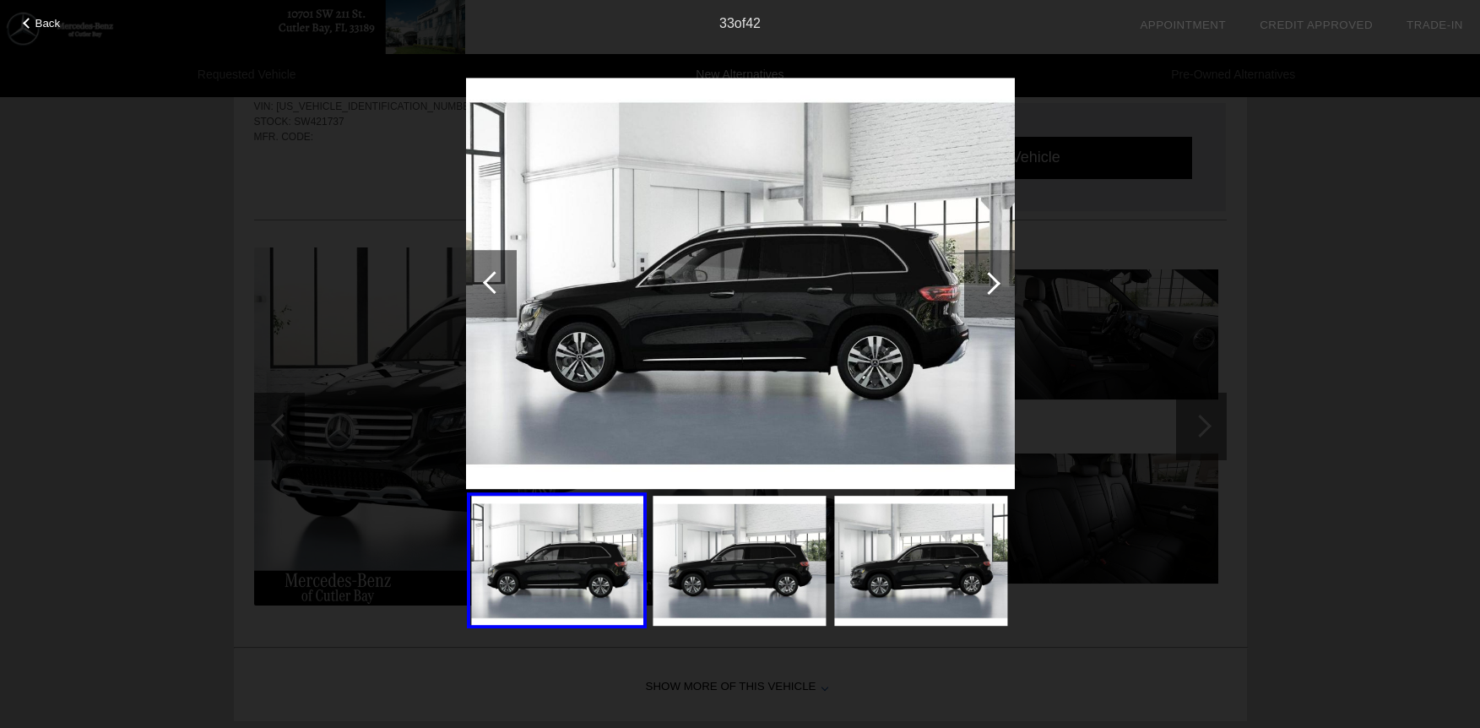
click at [987, 282] on div at bounding box center [989, 283] width 23 height 23
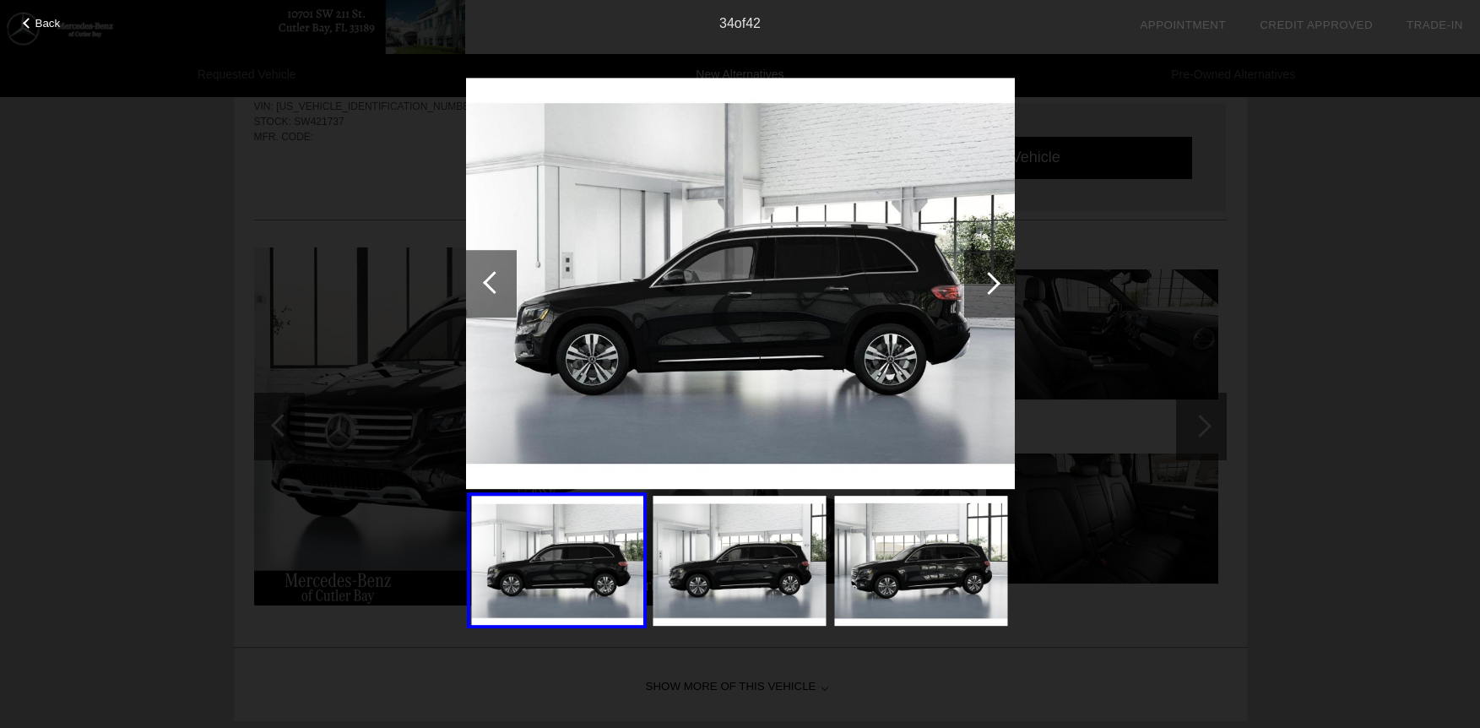
click at [987, 282] on div at bounding box center [989, 283] width 23 height 23
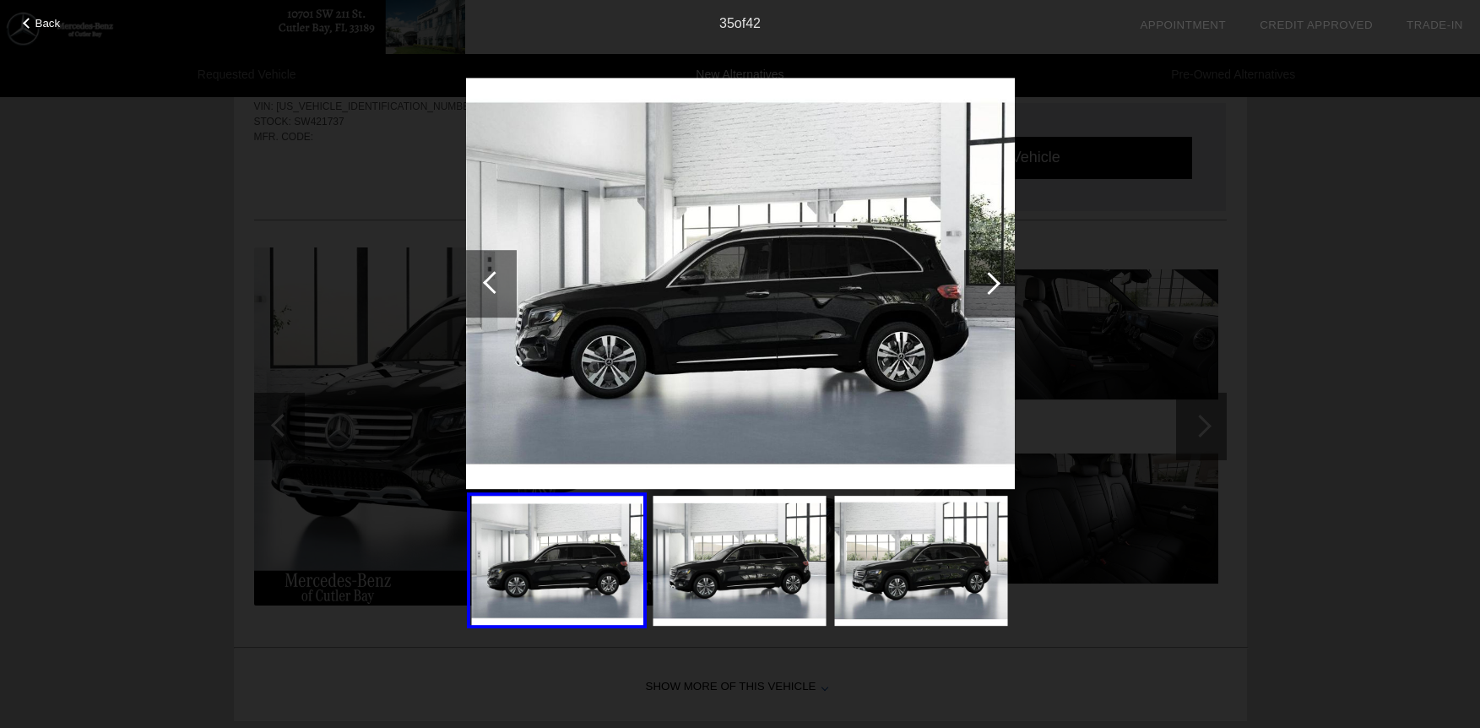
click at [987, 282] on div at bounding box center [989, 283] width 23 height 23
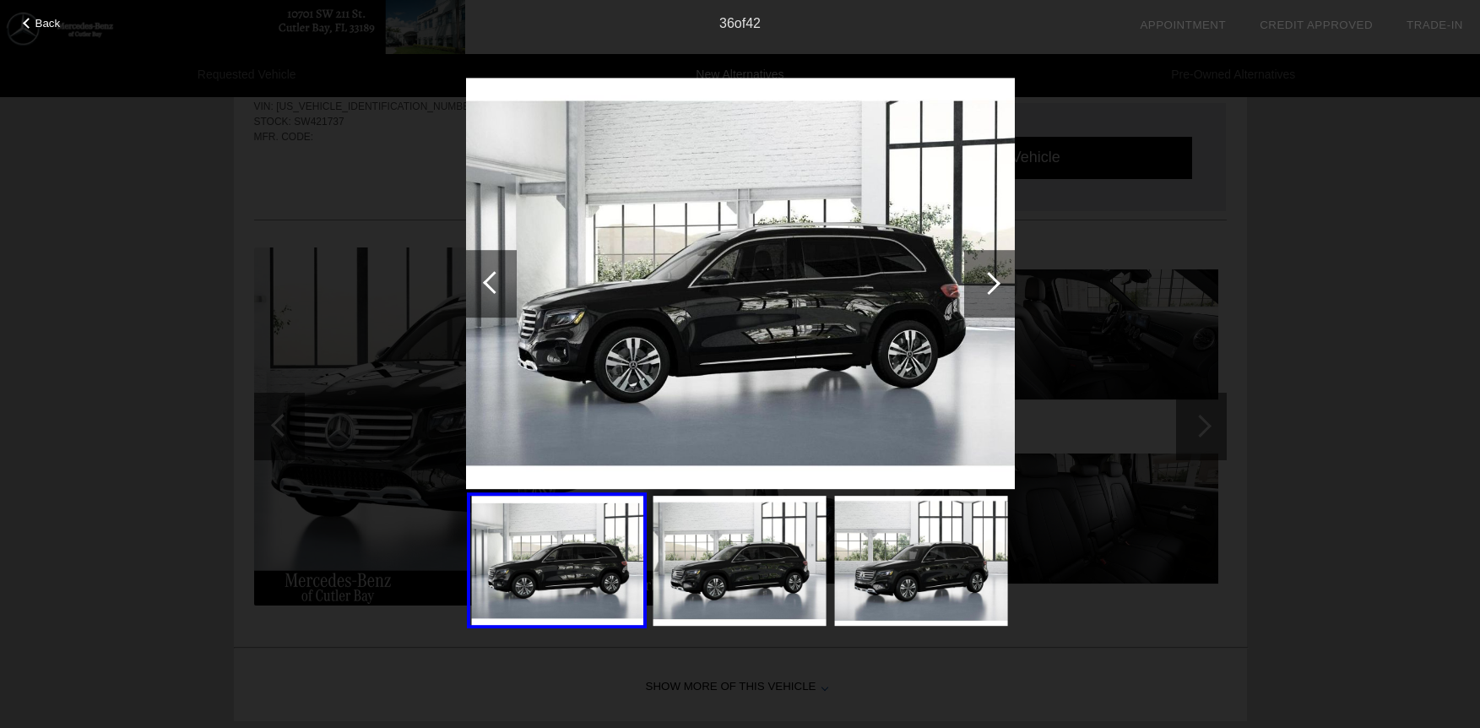
click at [987, 282] on div at bounding box center [989, 283] width 23 height 23
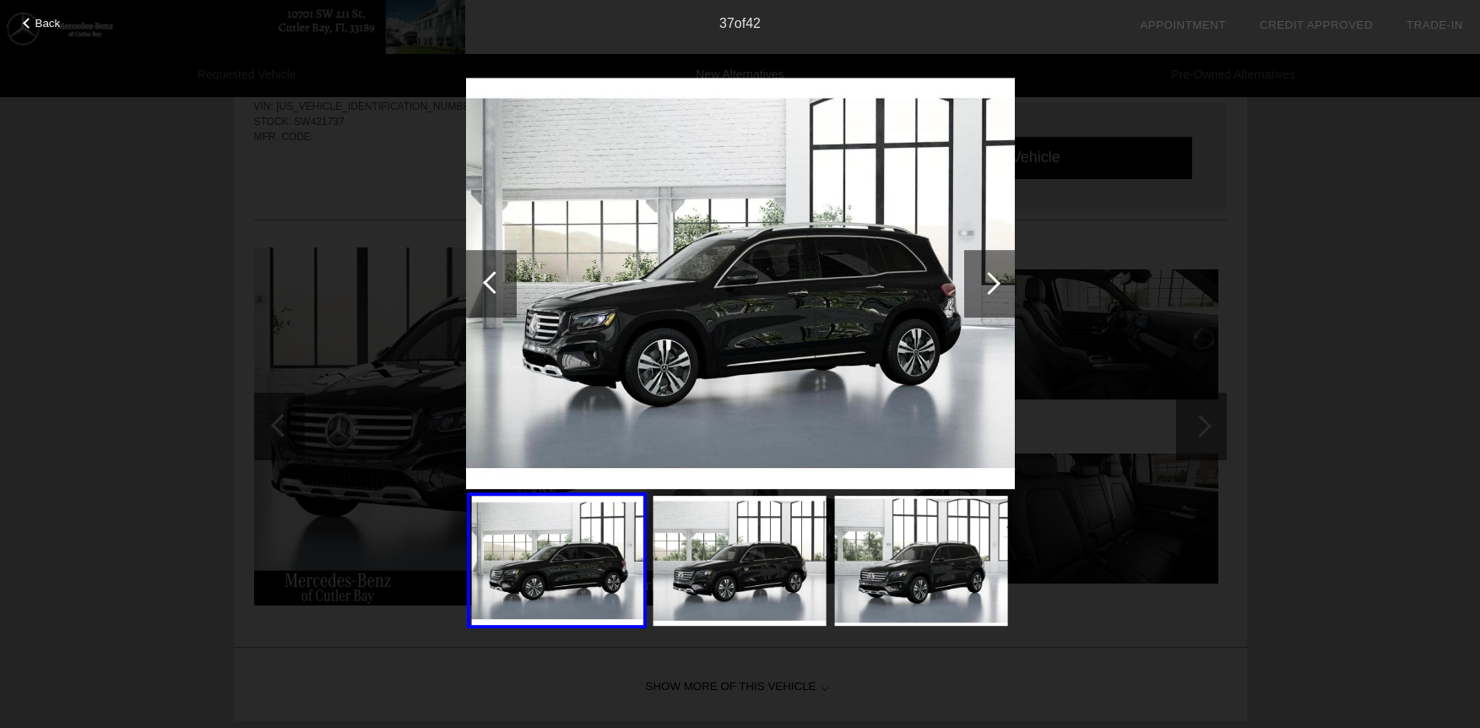
click at [987, 282] on div at bounding box center [989, 283] width 23 height 23
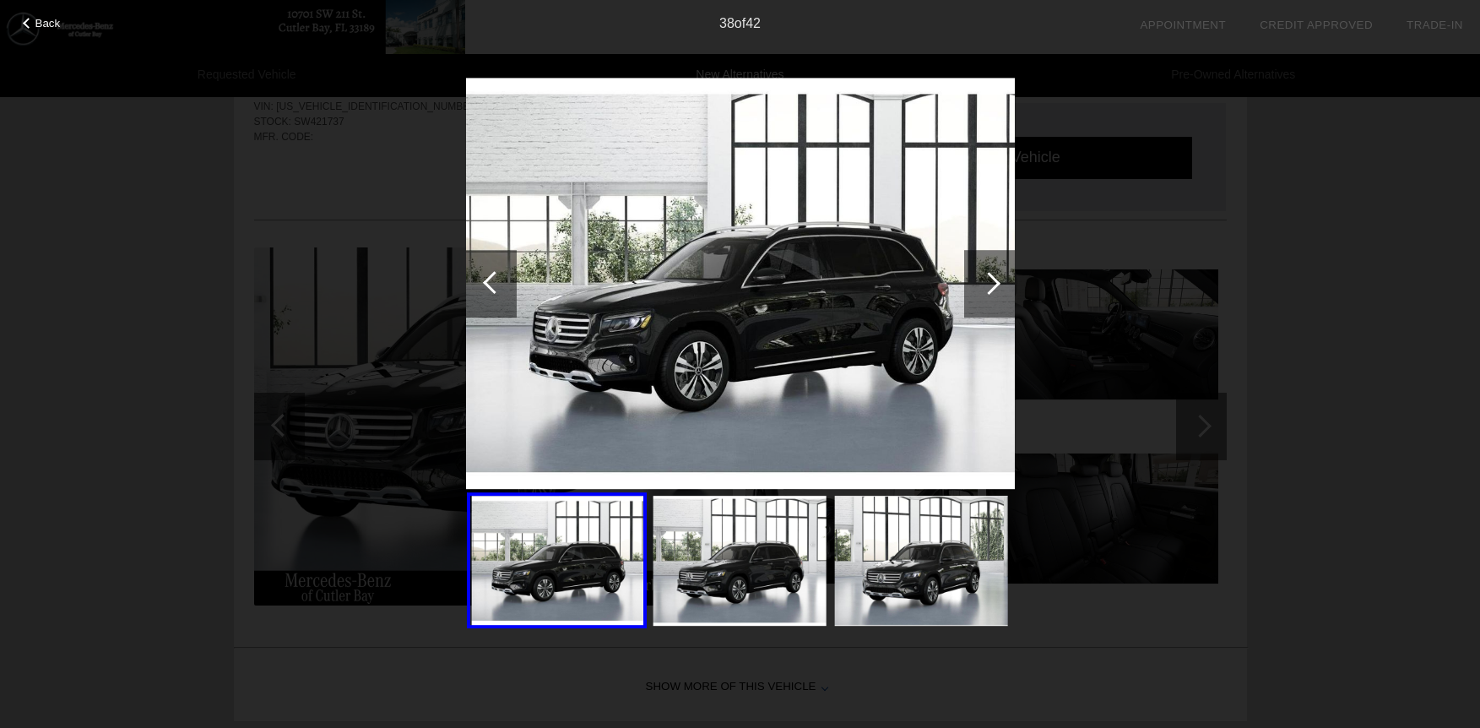
click at [987, 282] on div at bounding box center [989, 283] width 23 height 23
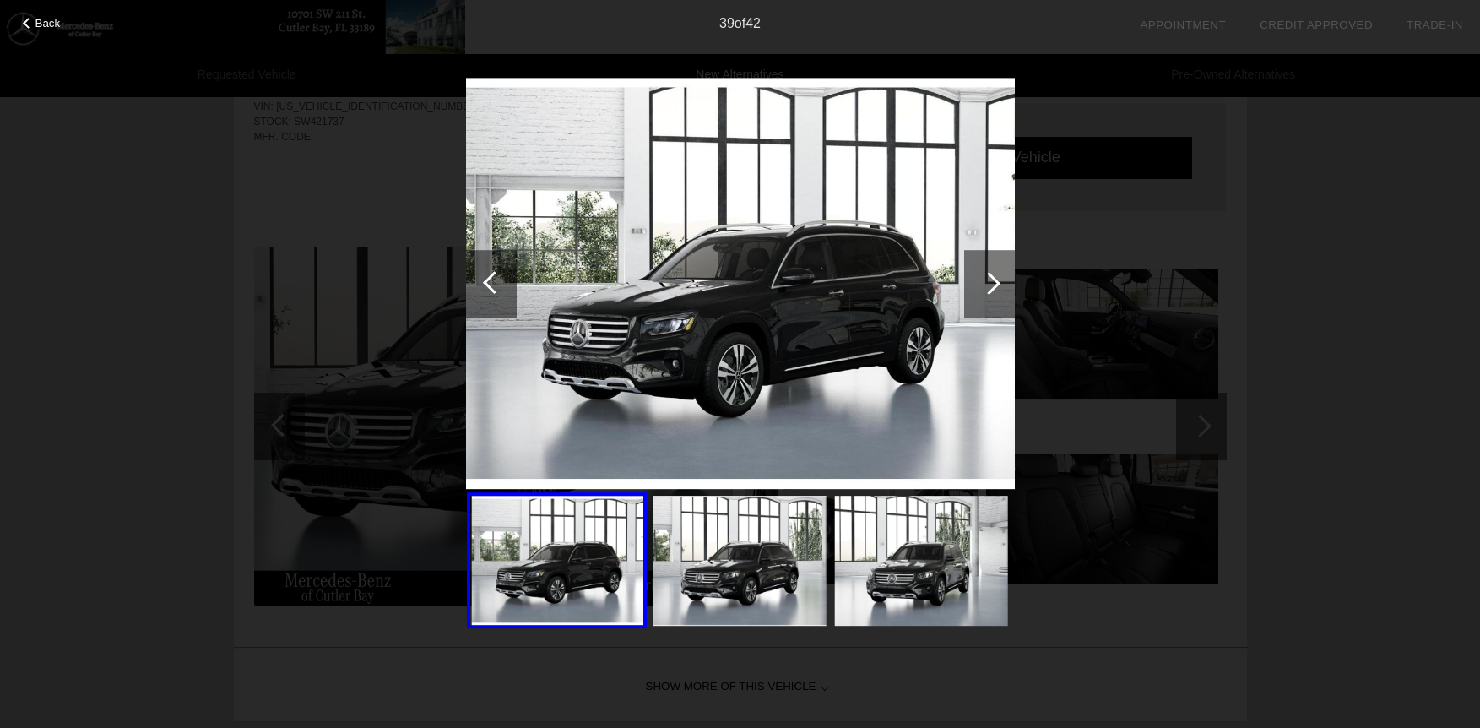
click at [987, 282] on div at bounding box center [989, 283] width 23 height 23
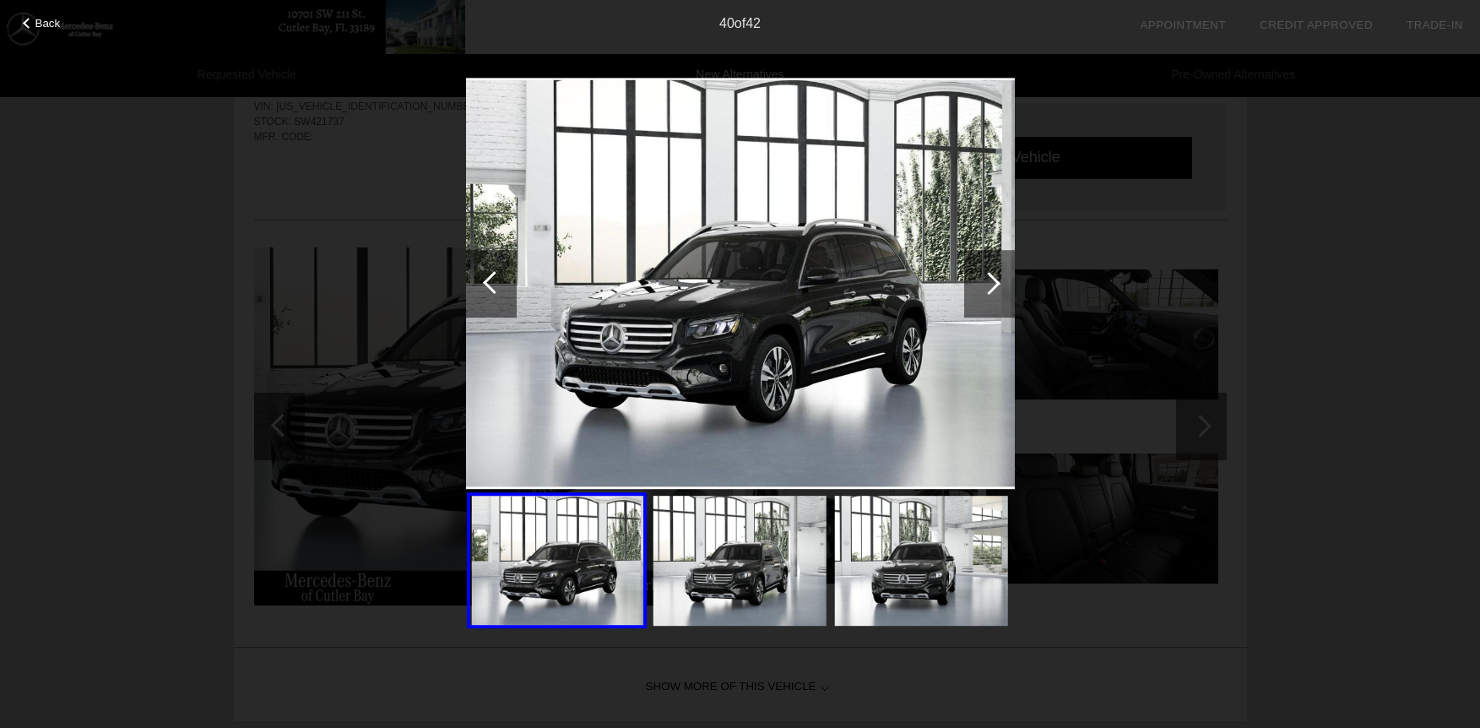
click at [987, 282] on div at bounding box center [989, 283] width 23 height 23
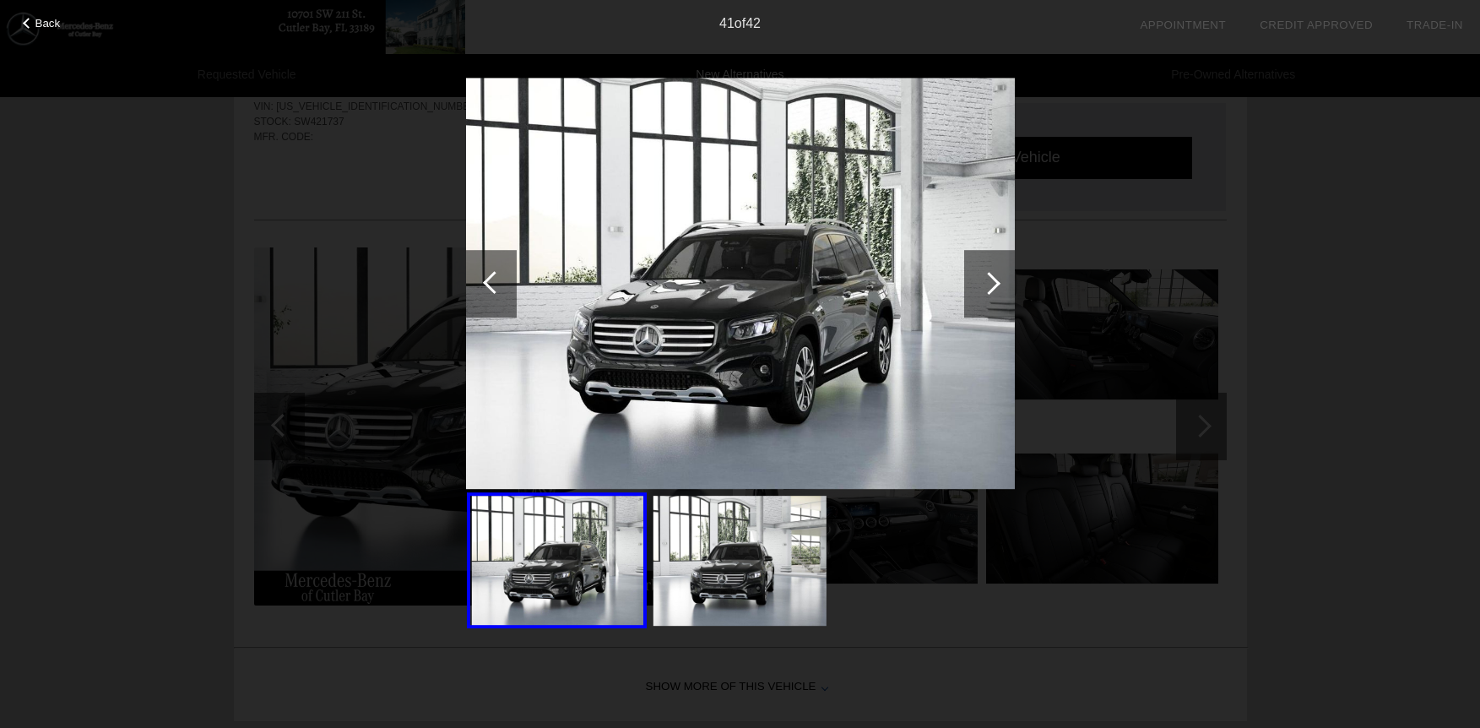
click at [987, 282] on div at bounding box center [989, 283] width 23 height 23
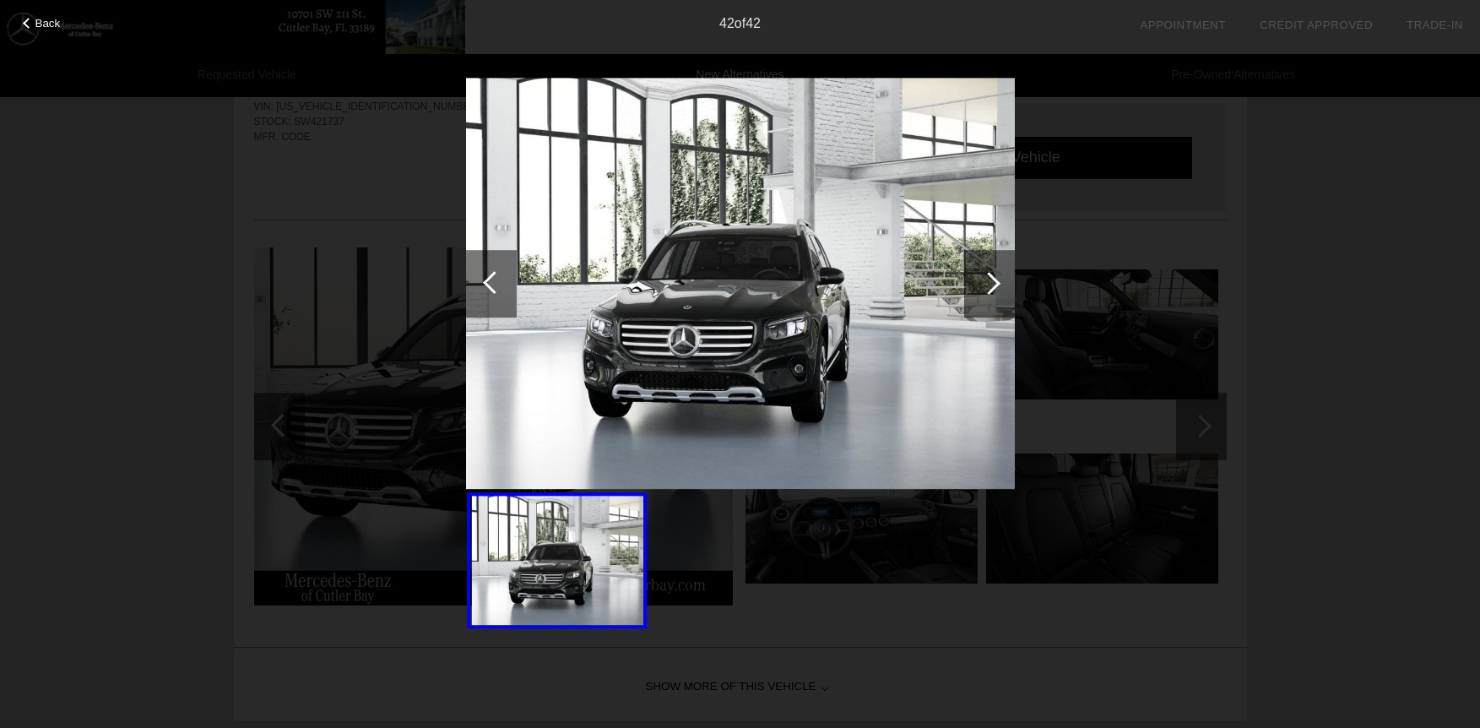
click at [987, 282] on div at bounding box center [989, 283] width 23 height 23
click at [1343, 257] on div "Back 42 of 42" at bounding box center [740, 364] width 1480 height 728
click at [50, 27] on span "Back" at bounding box center [47, 23] width 25 height 13
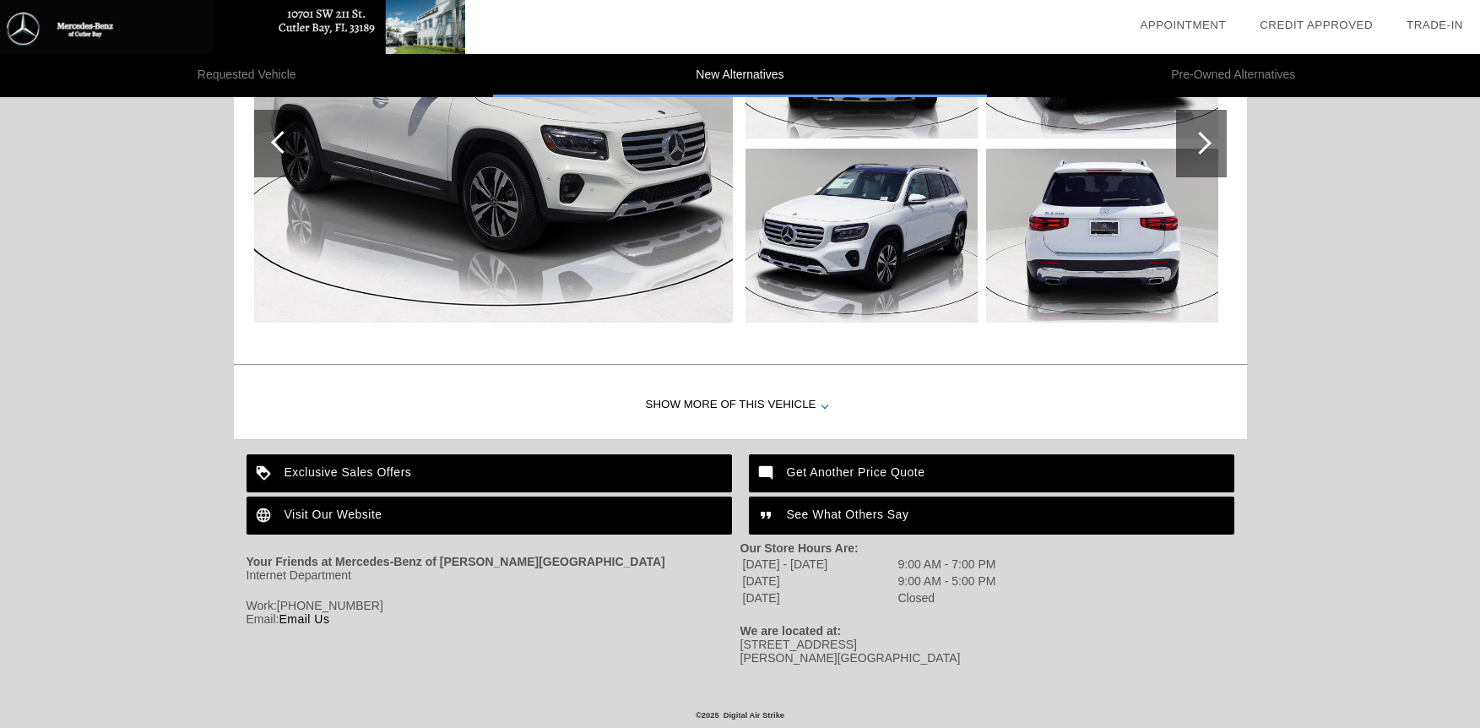
scroll to position [1000, 0]
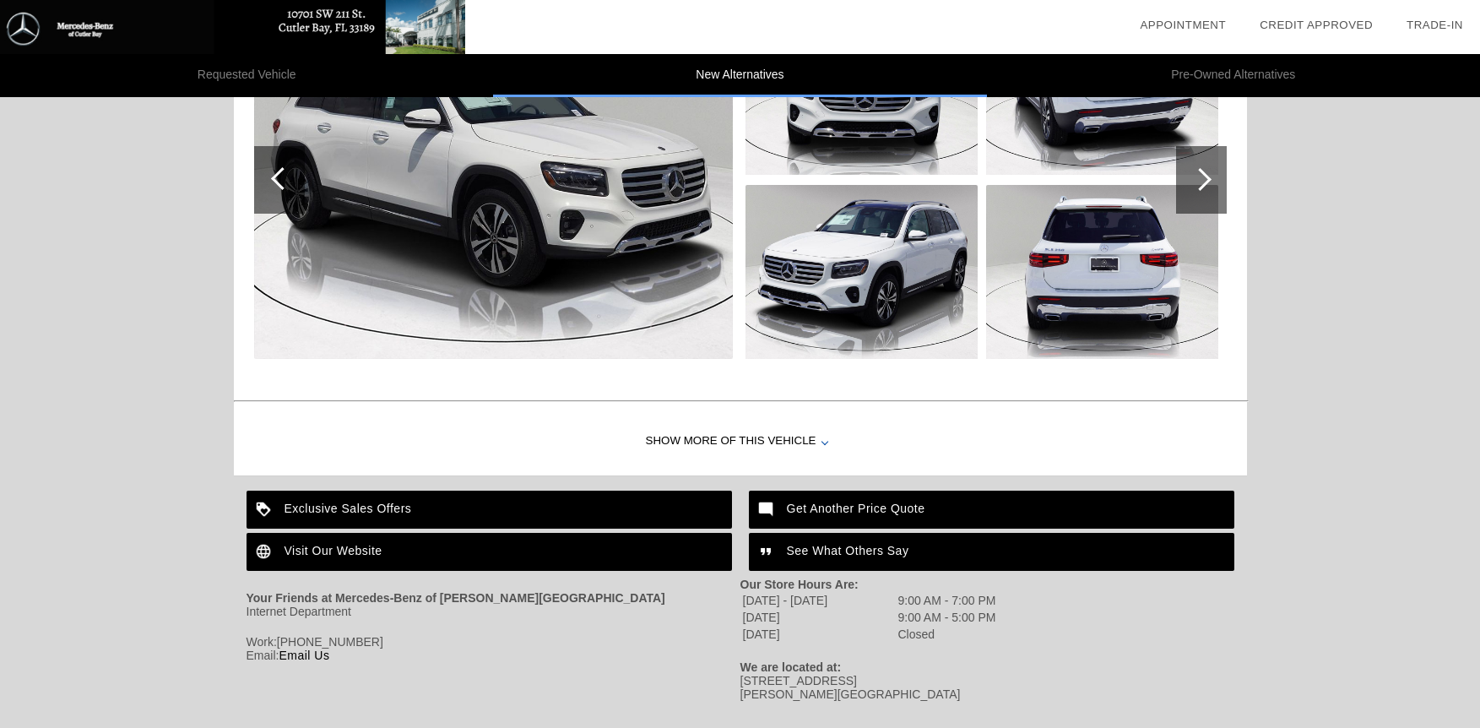
click at [382, 502] on div "Exclusive Sales Offers" at bounding box center [489, 510] width 485 height 38
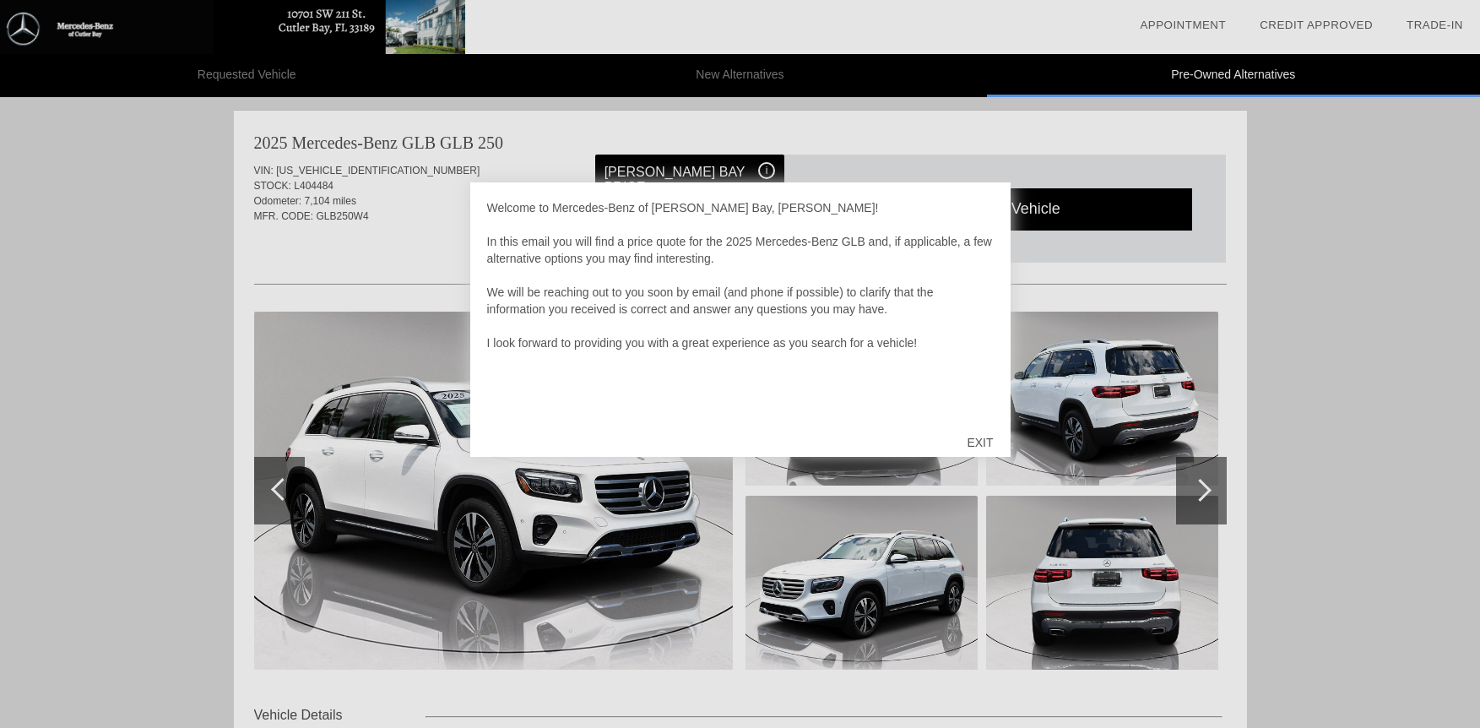
click at [976, 439] on div "EXIT" at bounding box center [980, 442] width 60 height 51
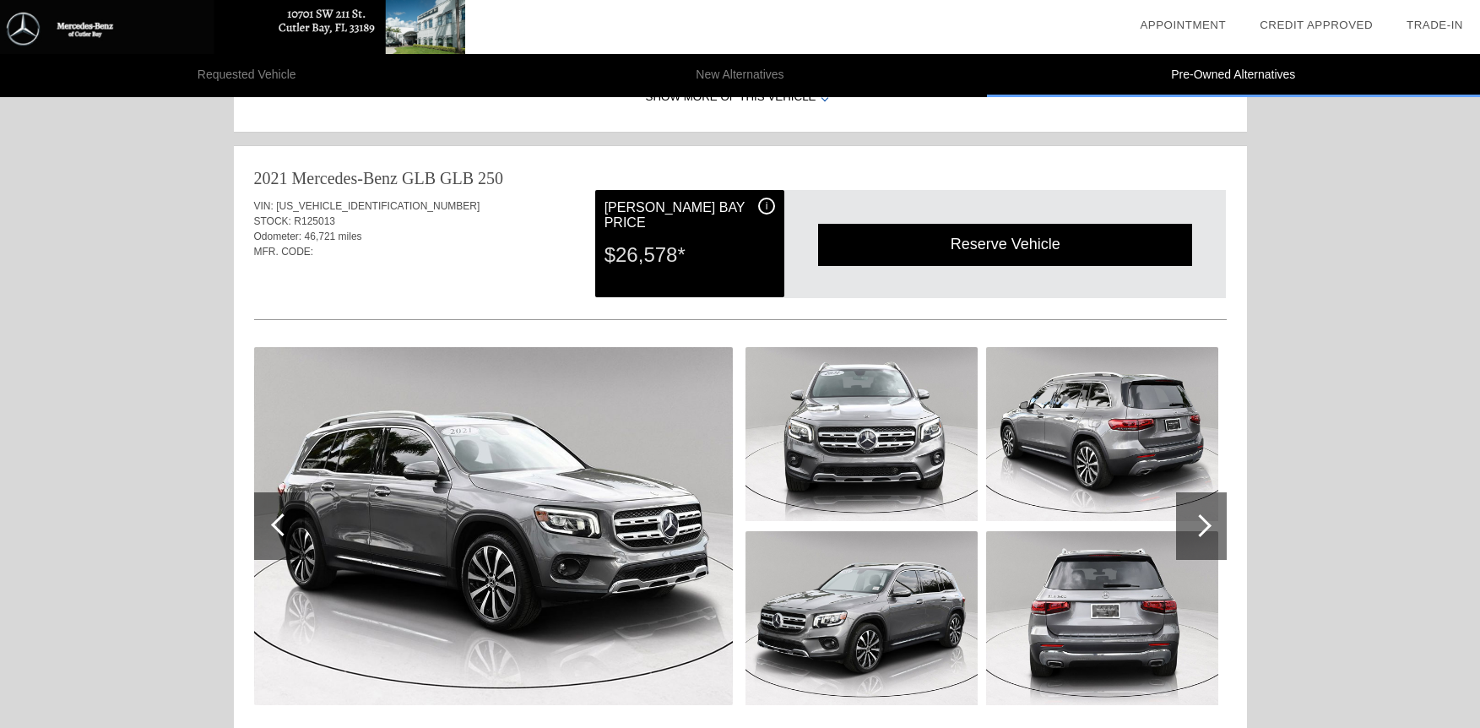
scroll to position [2282, 0]
